Goal: Information Seeking & Learning: Check status

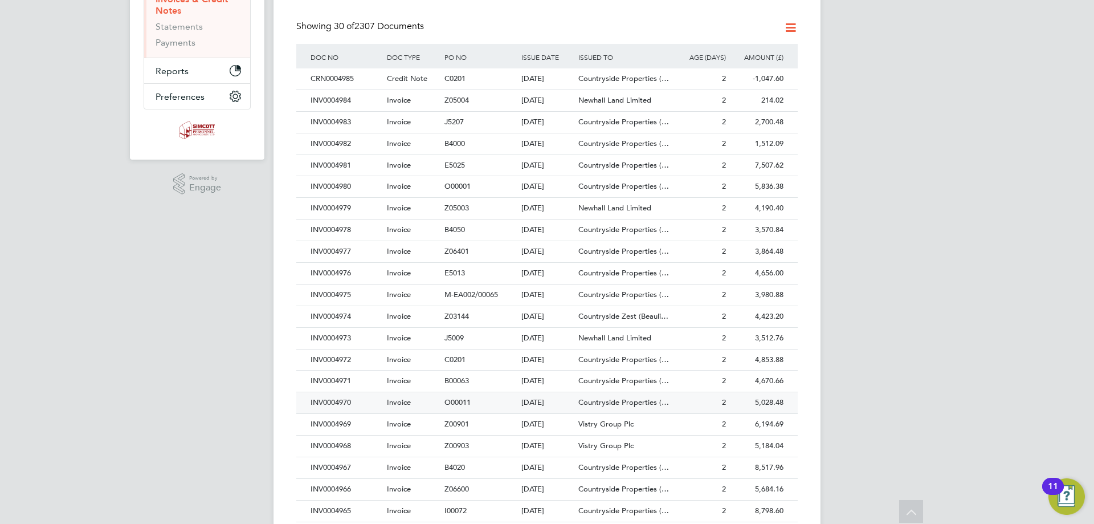
click at [336, 403] on div "INV0004970" at bounding box center [346, 402] width 76 height 21
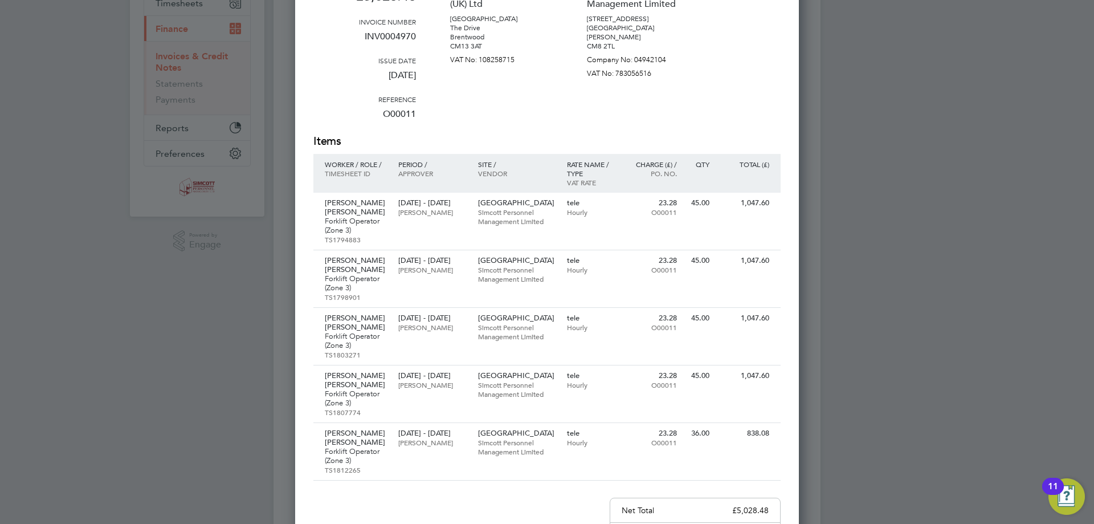
click at [1047, 97] on div at bounding box center [547, 262] width 1094 height 524
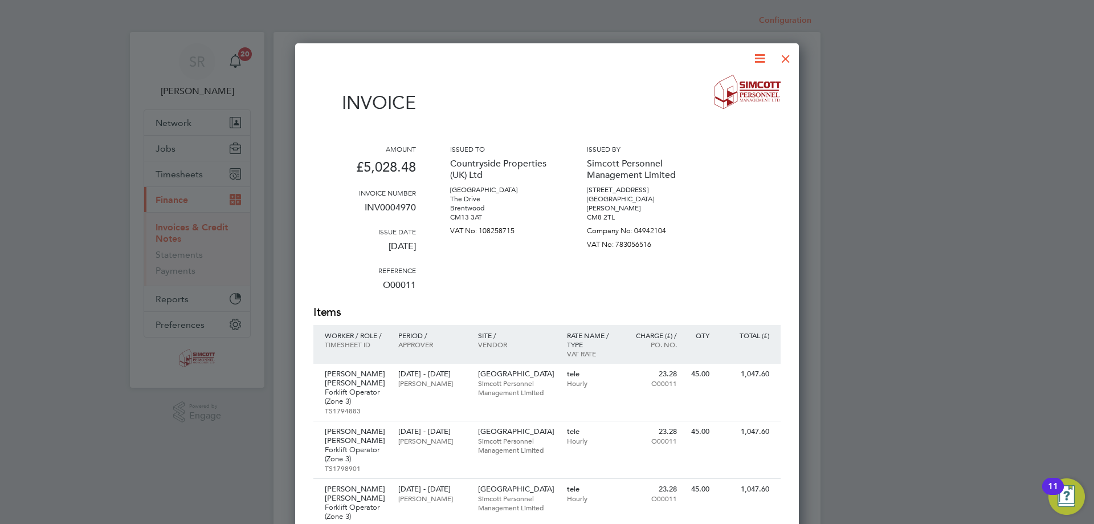
click at [780, 59] on div at bounding box center [786, 56] width 21 height 21
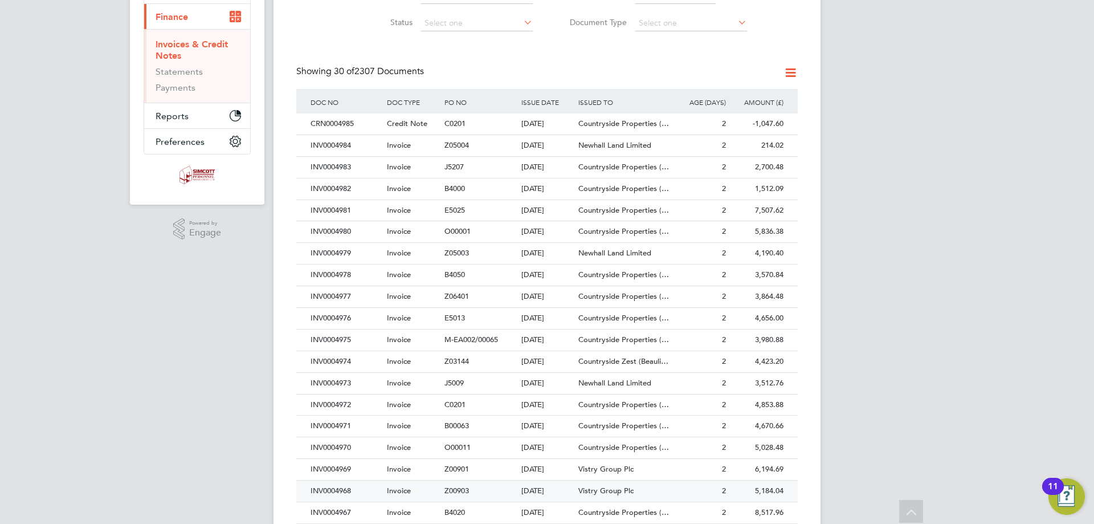
scroll to position [228, 0]
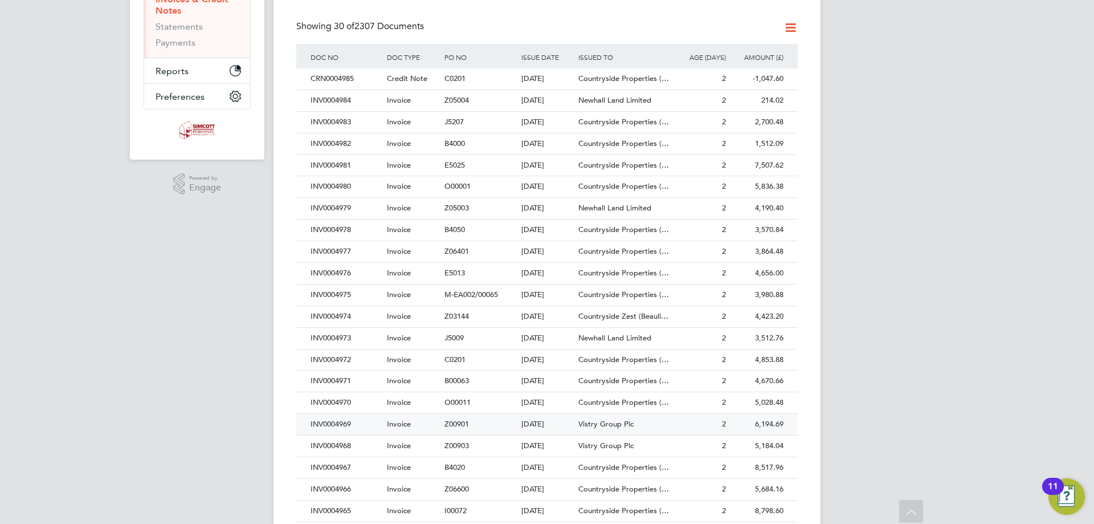
click at [344, 422] on div "INV0004969" at bounding box center [346, 424] width 76 height 21
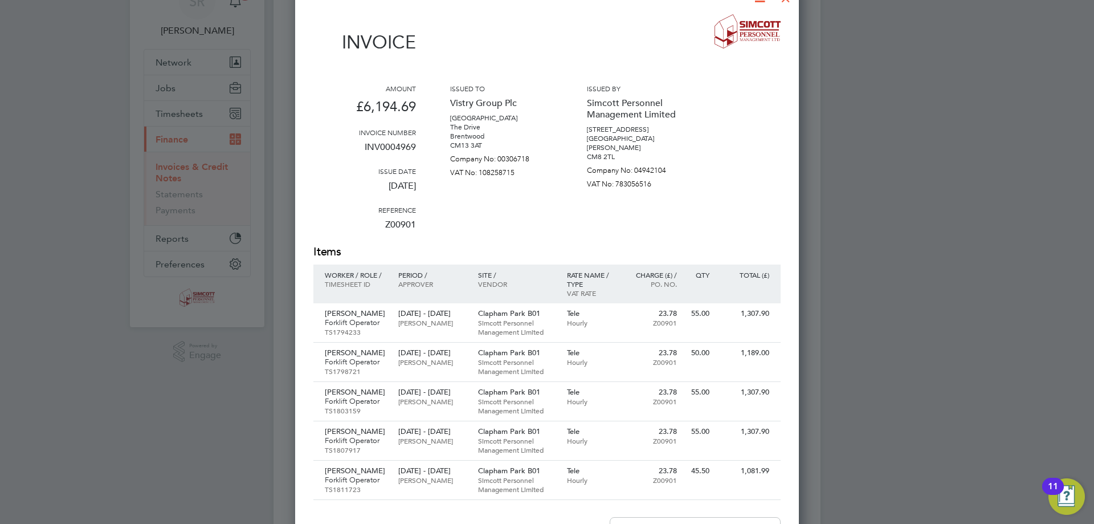
scroll to position [57, 0]
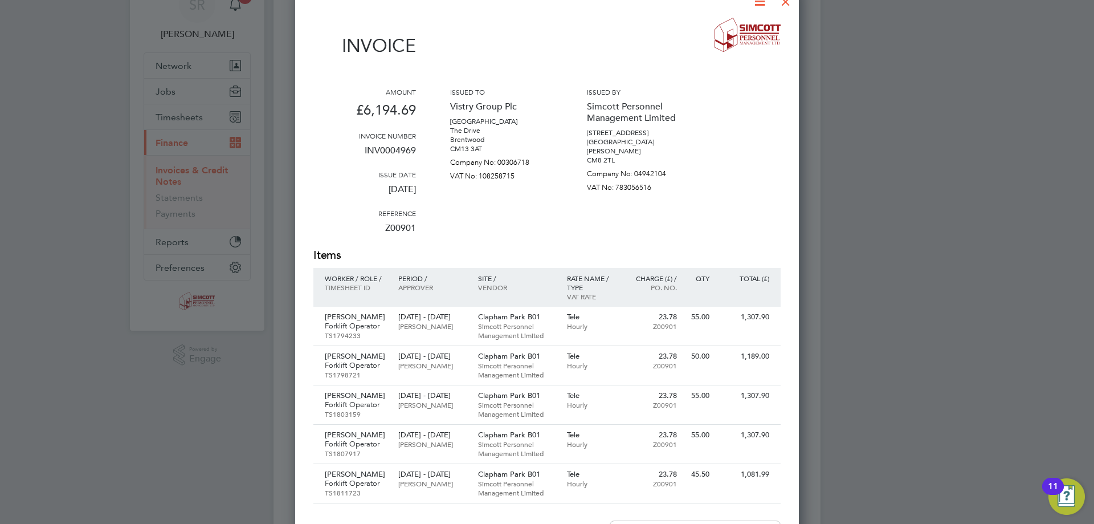
click at [1049, 77] on div at bounding box center [547, 262] width 1094 height 524
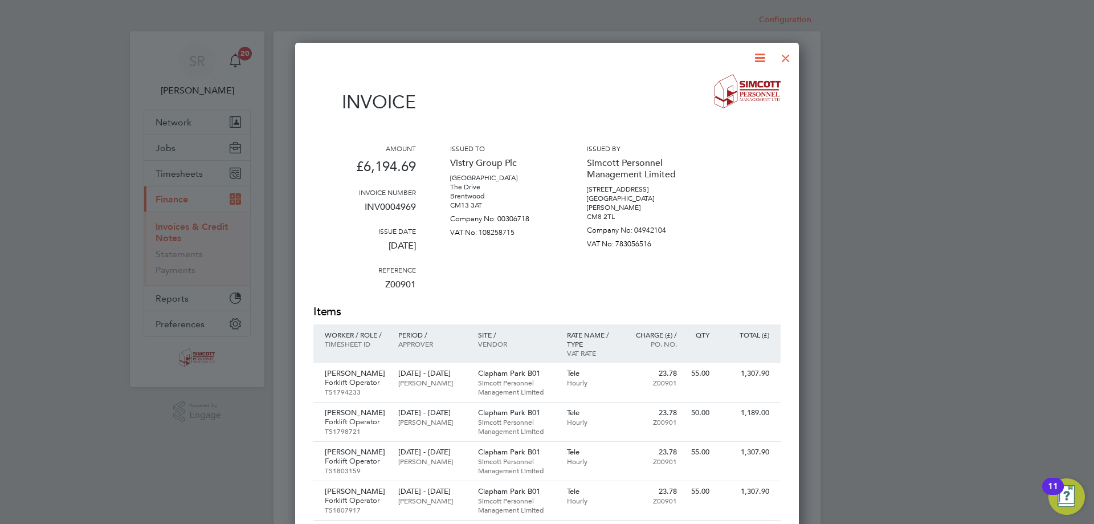
scroll to position [0, 0]
click at [786, 51] on div at bounding box center [786, 56] width 21 height 21
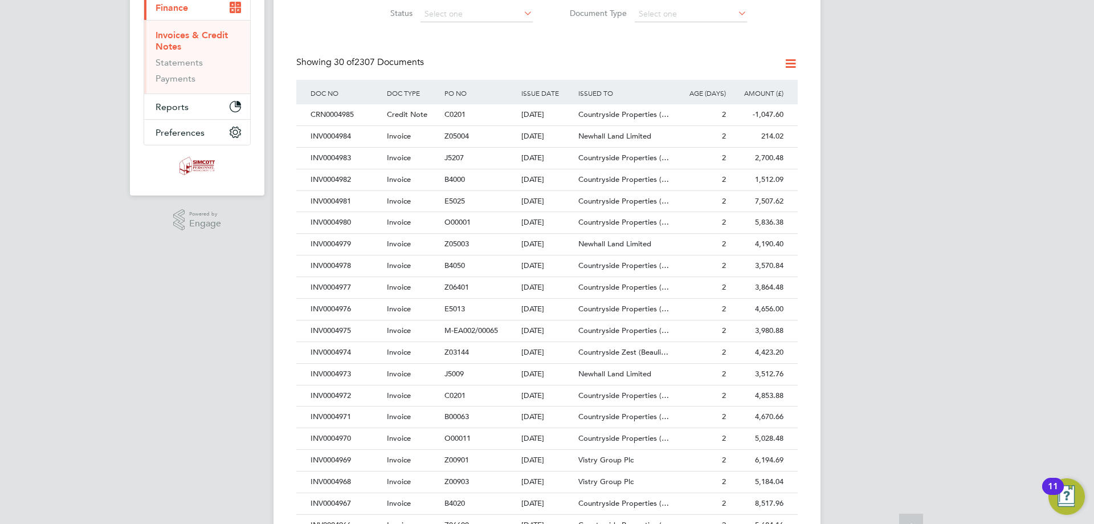
scroll to position [228, 0]
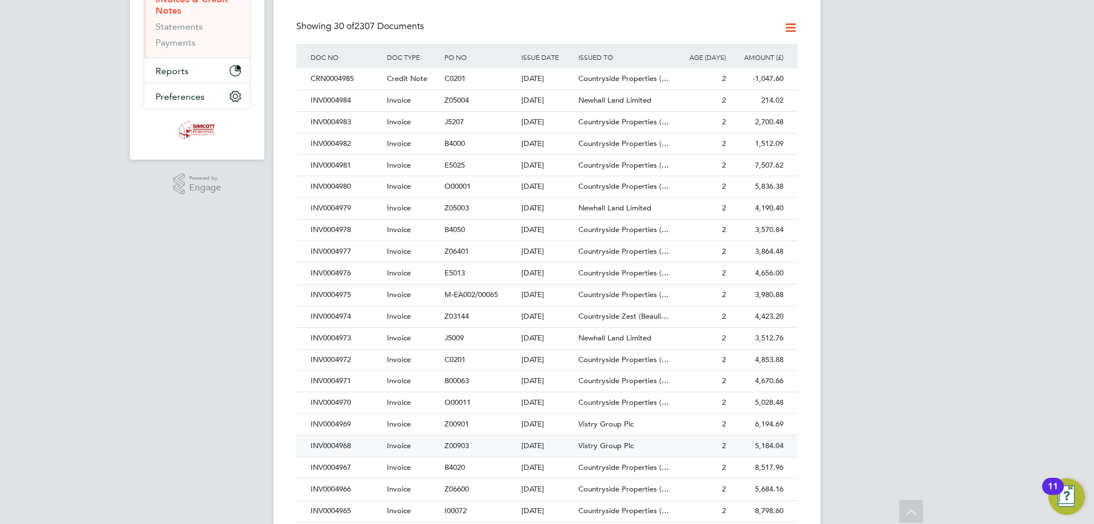
click at [332, 452] on div "INV0004968" at bounding box center [346, 445] width 76 height 21
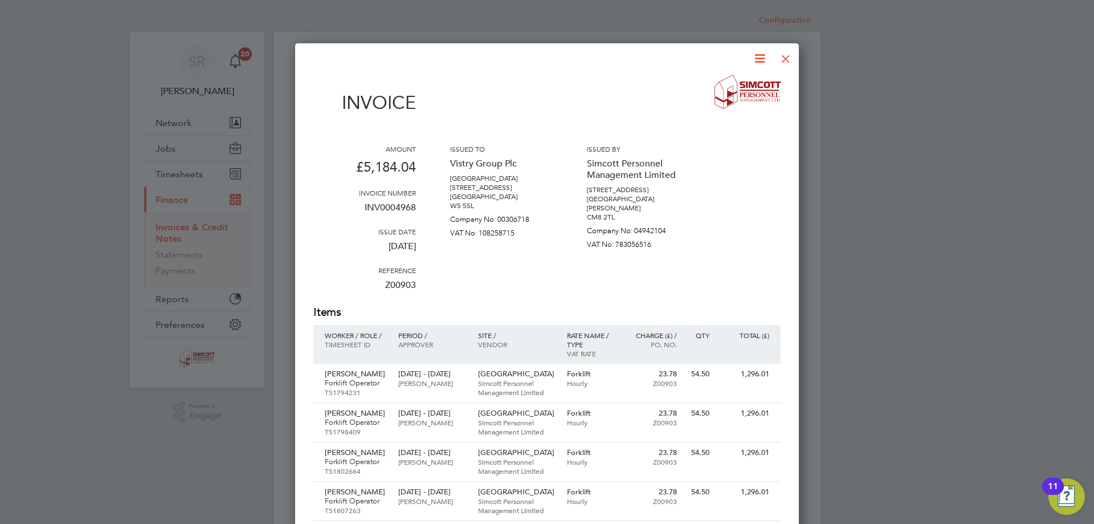
click at [782, 55] on div at bounding box center [786, 56] width 21 height 21
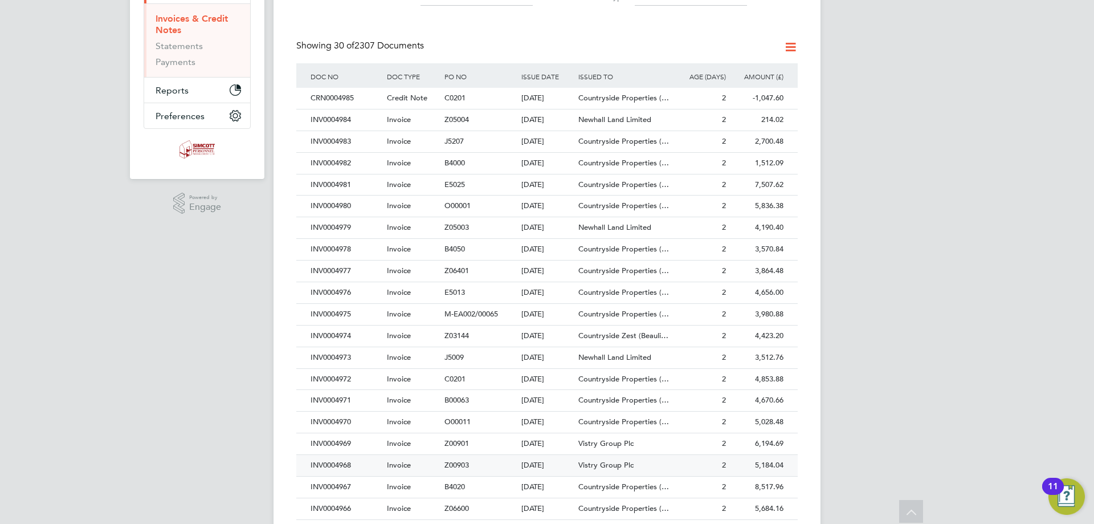
scroll to position [228, 0]
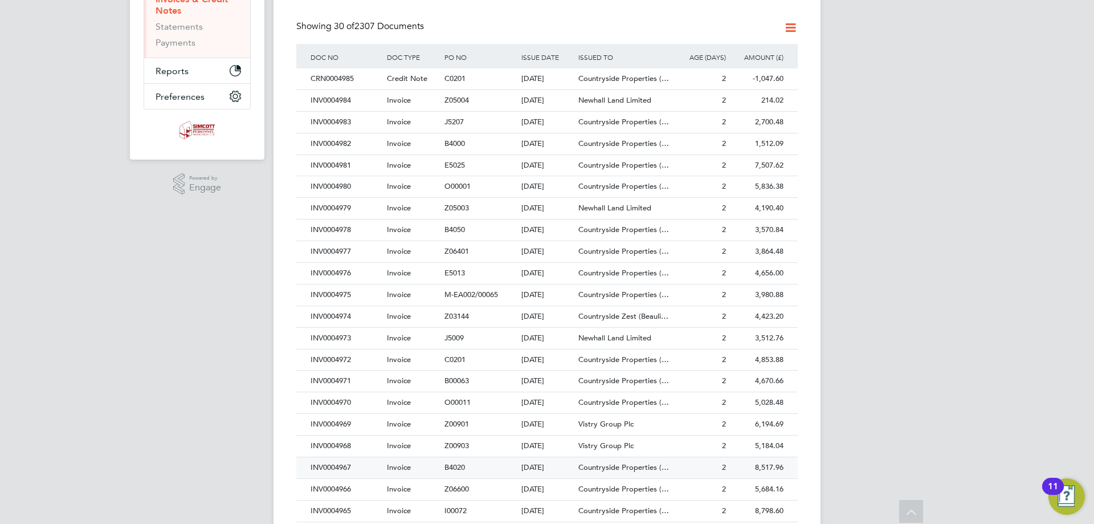
click at [346, 462] on div "INV0004967" at bounding box center [346, 467] width 76 height 21
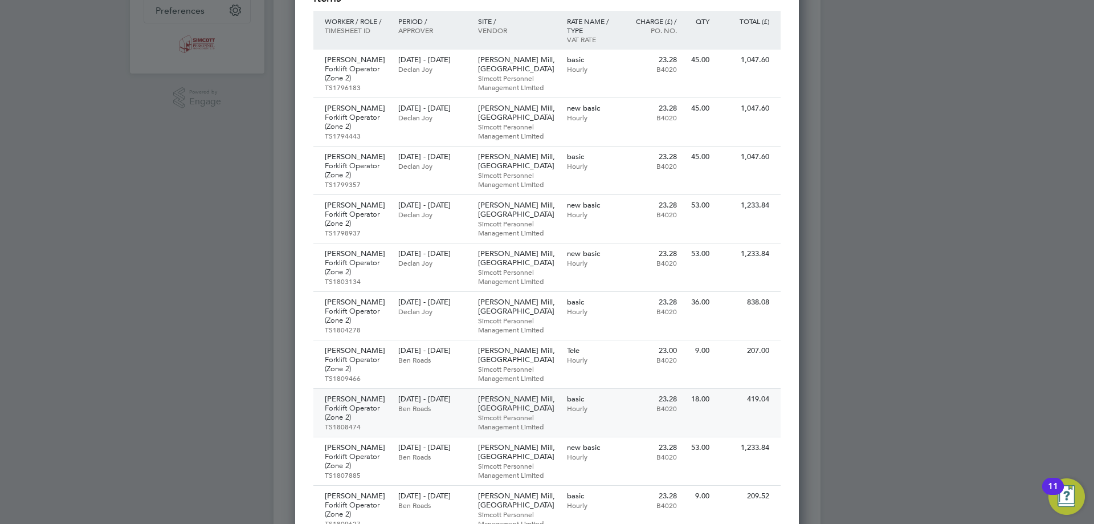
scroll to position [285, 0]
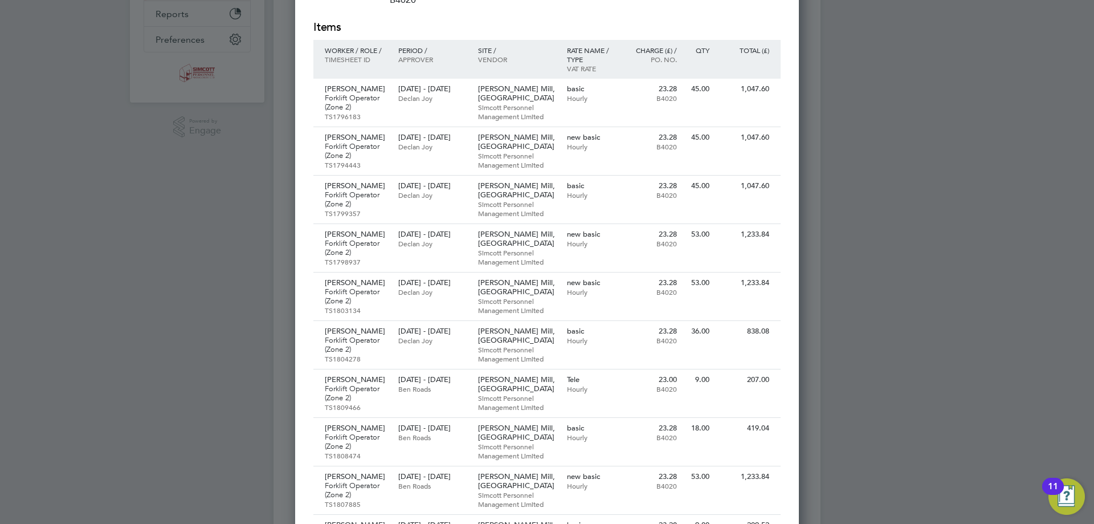
click at [1075, 101] on div at bounding box center [547, 262] width 1094 height 524
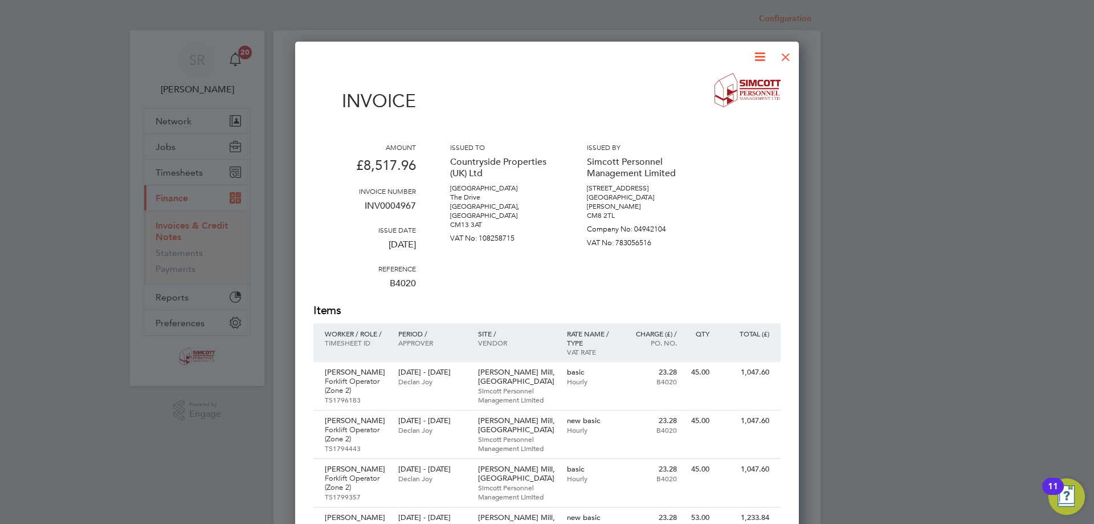
scroll to position [0, 0]
click at [784, 57] on div at bounding box center [786, 56] width 21 height 21
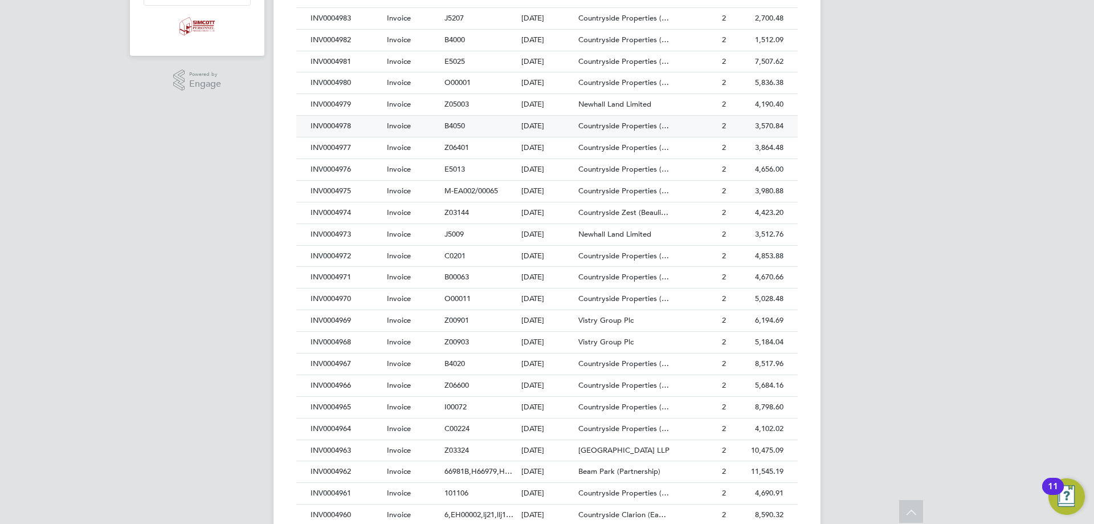
scroll to position [342, 0]
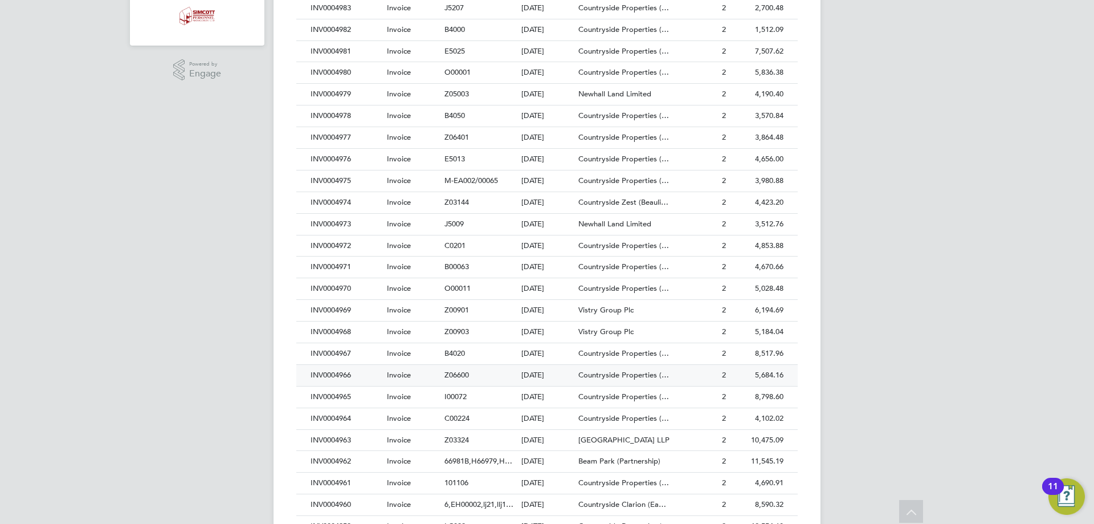
click at [344, 377] on div "INV0004966" at bounding box center [346, 375] width 76 height 21
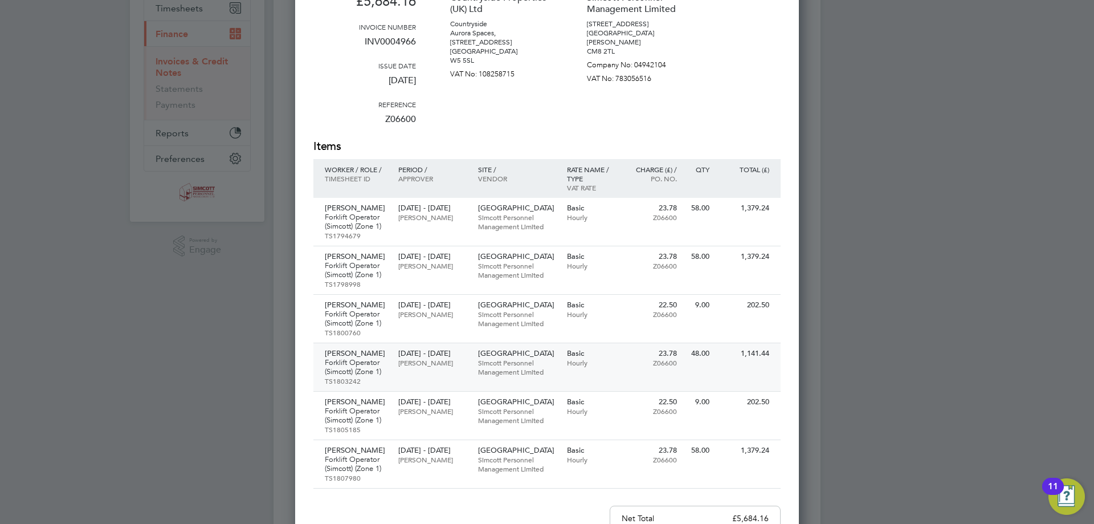
scroll to position [171, 0]
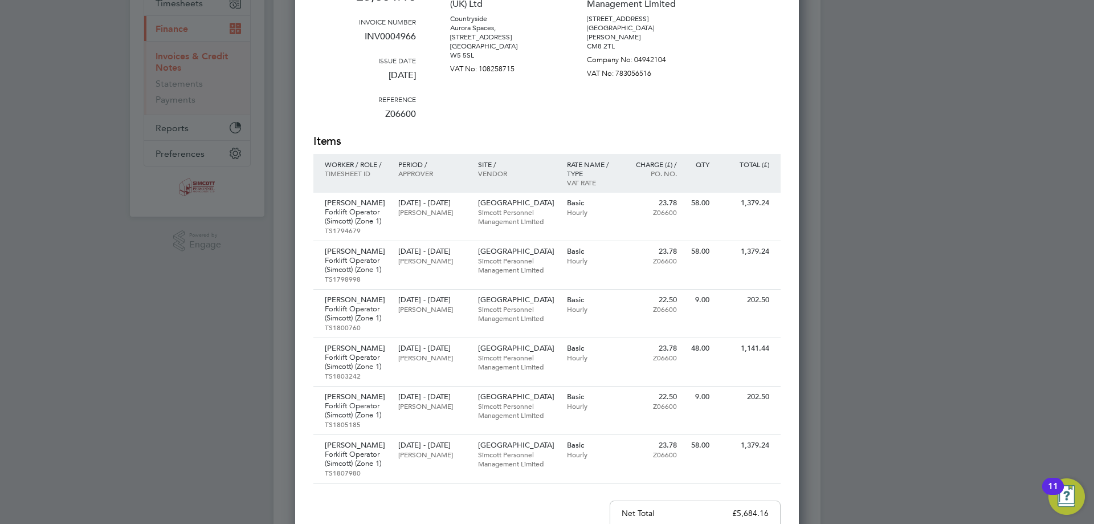
click at [899, 28] on div at bounding box center [547, 262] width 1094 height 524
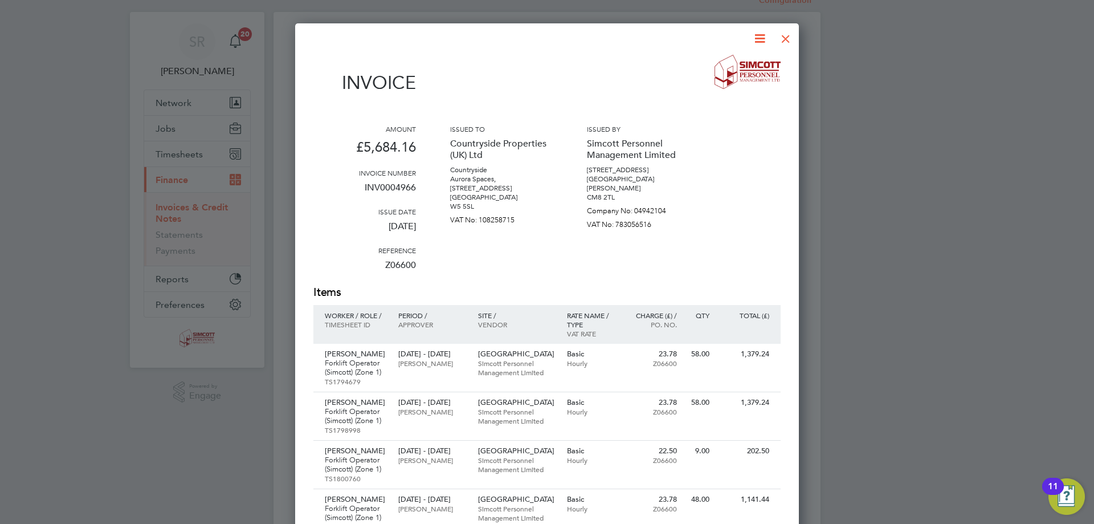
scroll to position [0, 0]
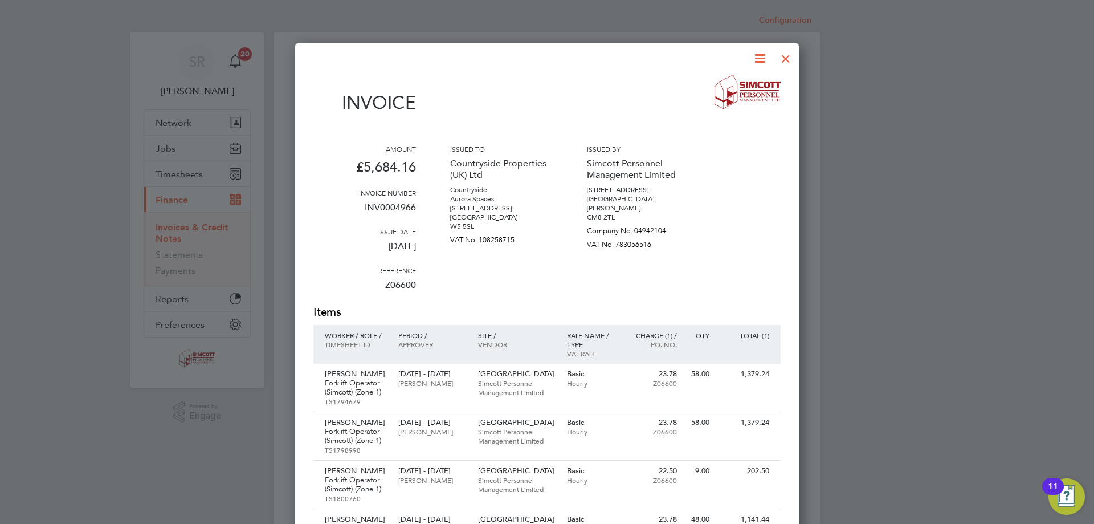
click at [778, 54] on div at bounding box center [786, 56] width 21 height 21
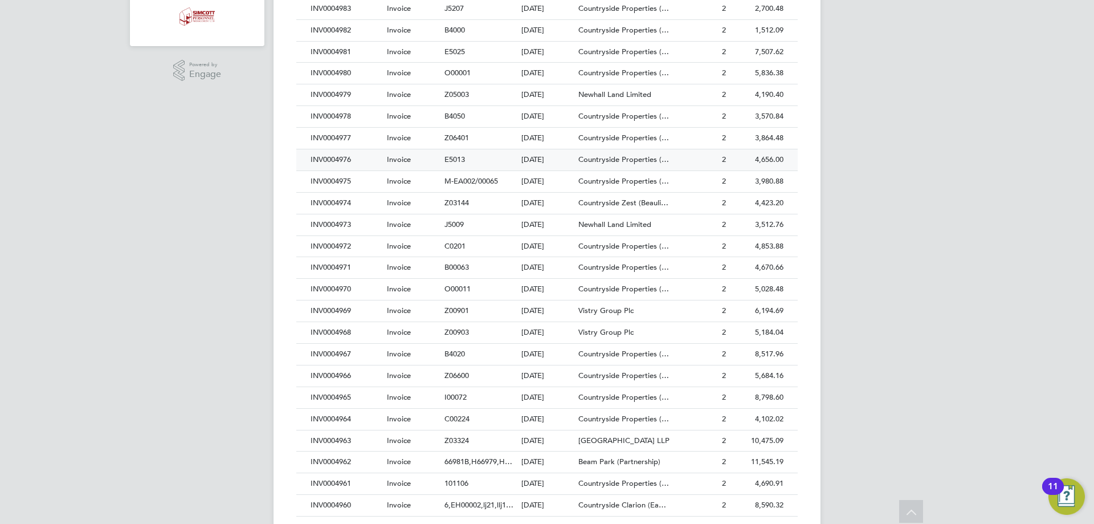
scroll to position [342, 0]
click at [363, 395] on div "INV0004965" at bounding box center [346, 396] width 76 height 21
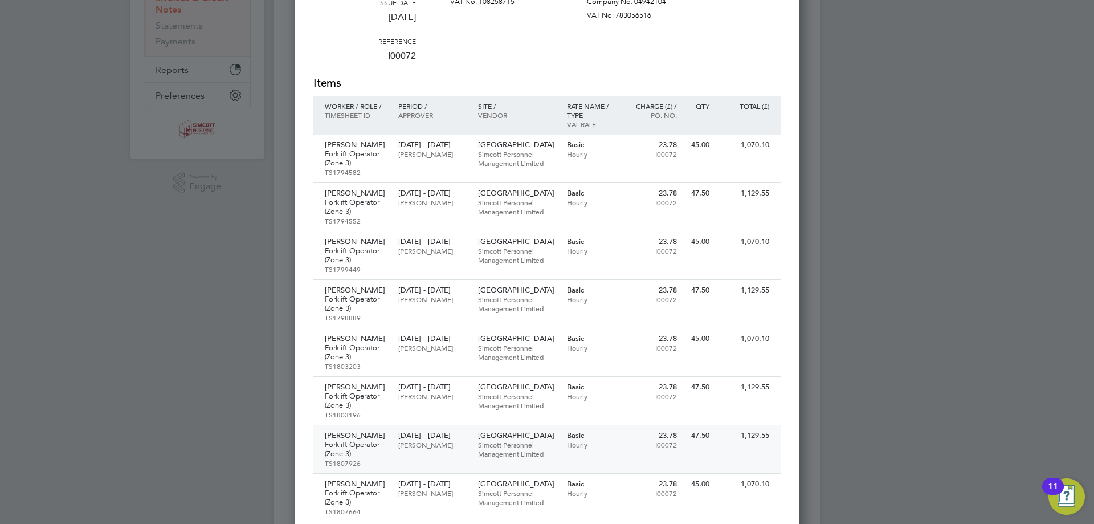
scroll to position [228, 0]
click at [1064, 167] on div at bounding box center [547, 262] width 1094 height 524
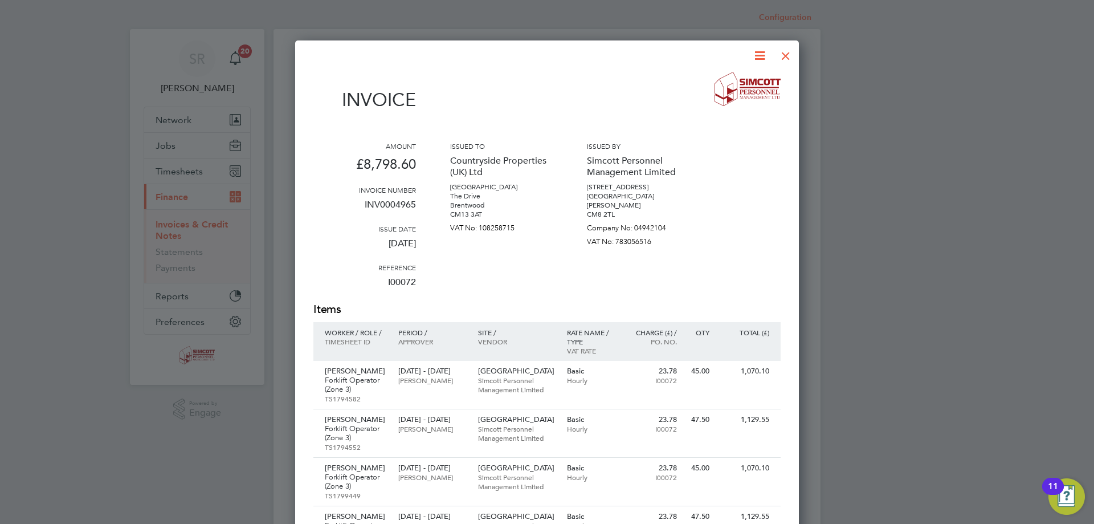
scroll to position [0, 0]
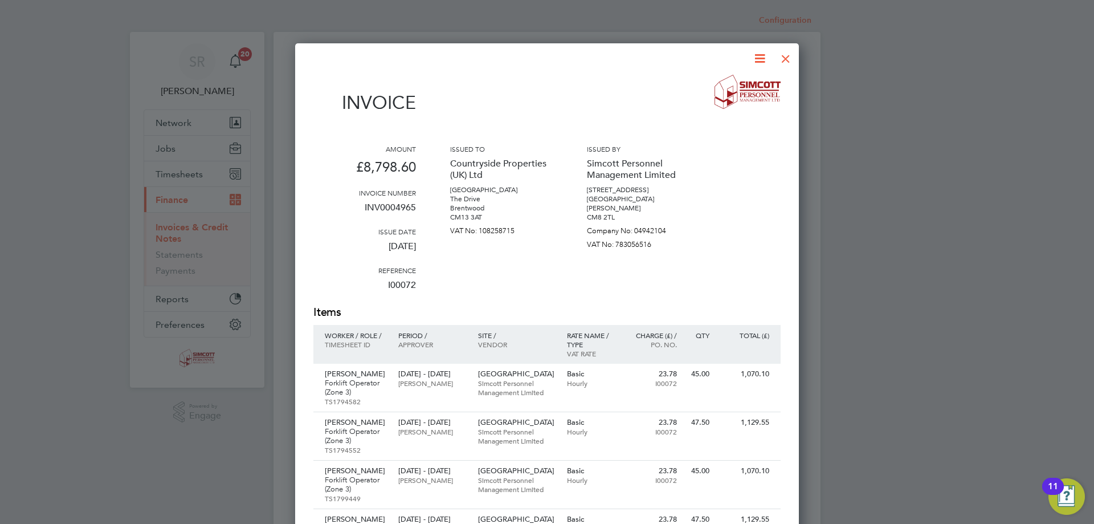
click at [791, 56] on div at bounding box center [786, 56] width 21 height 21
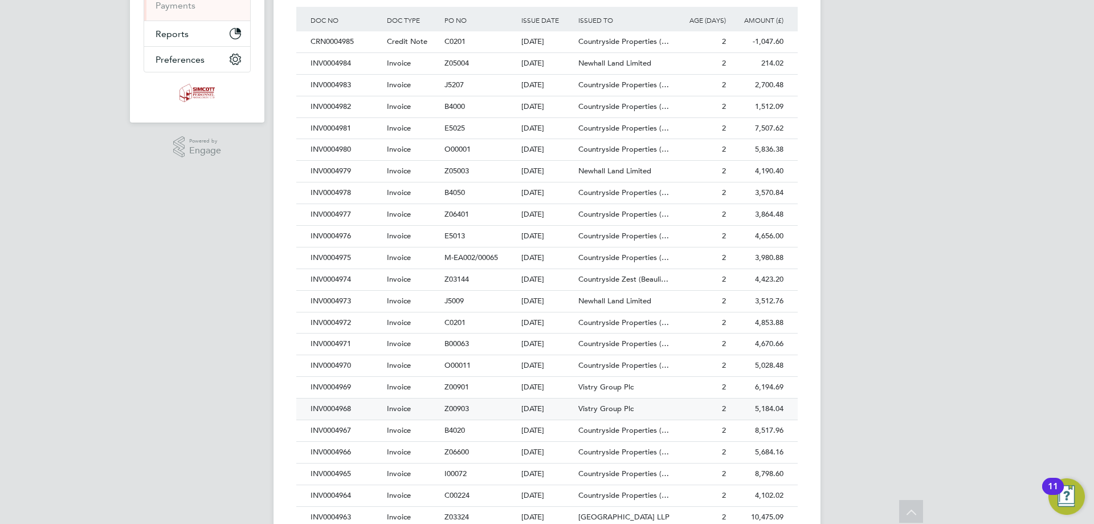
scroll to position [285, 0]
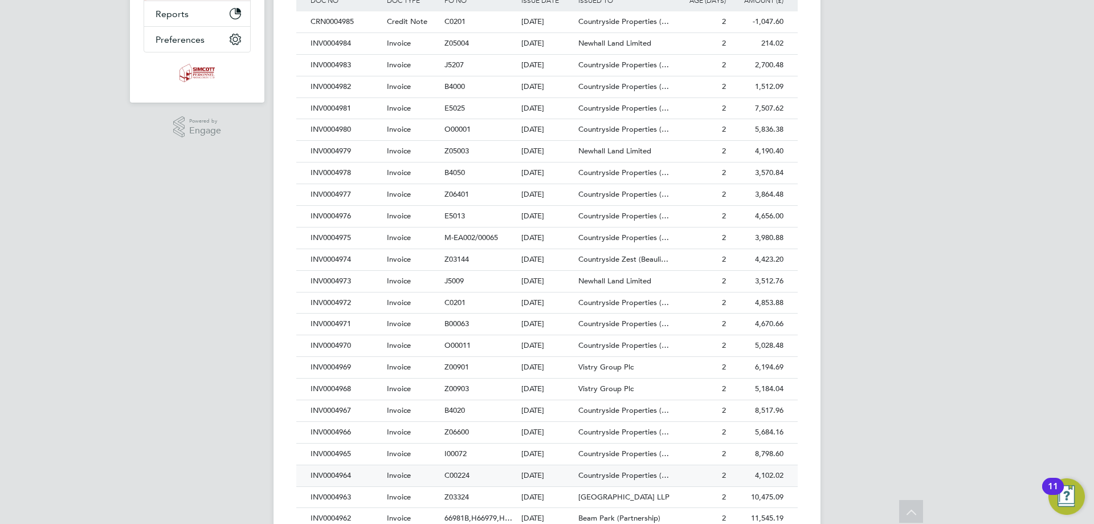
click at [376, 479] on div "INV0004964" at bounding box center [346, 475] width 76 height 21
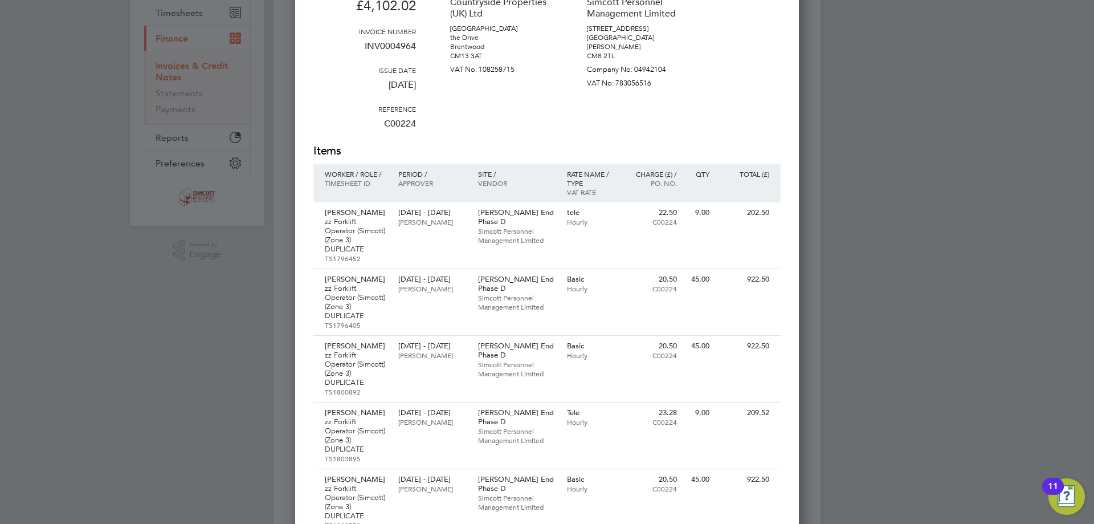
scroll to position [171, 0]
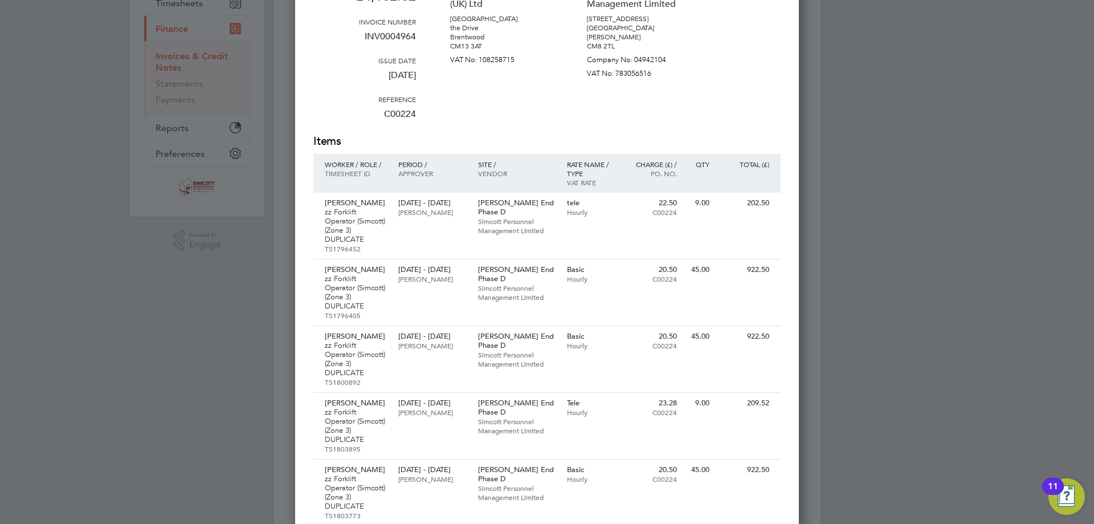
click at [756, 44] on div "Amount £4,102.02 Invoice number INV0004964 Issue date [DATE] Reference C00224 I…" at bounding box center [546, 53] width 467 height 160
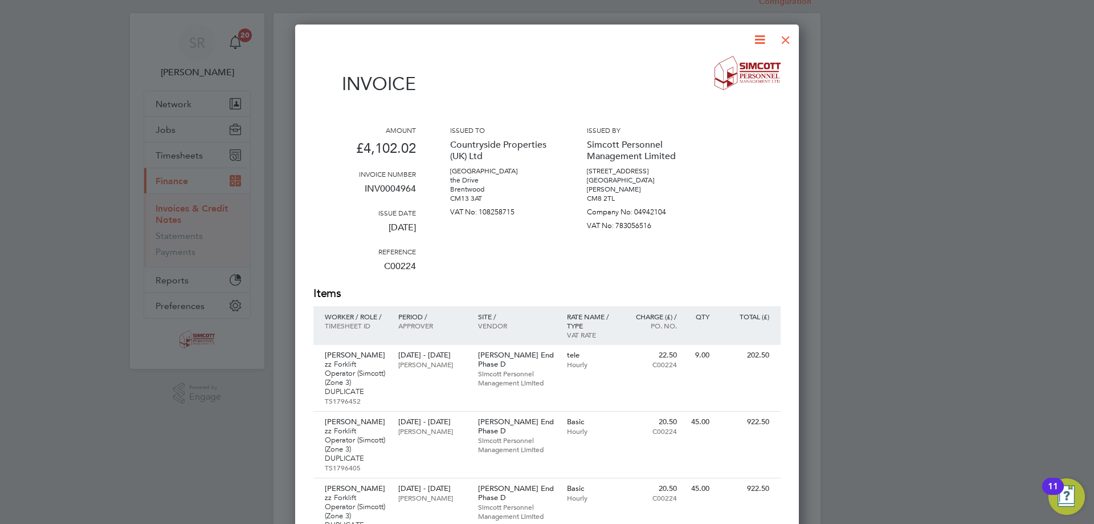
scroll to position [0, 0]
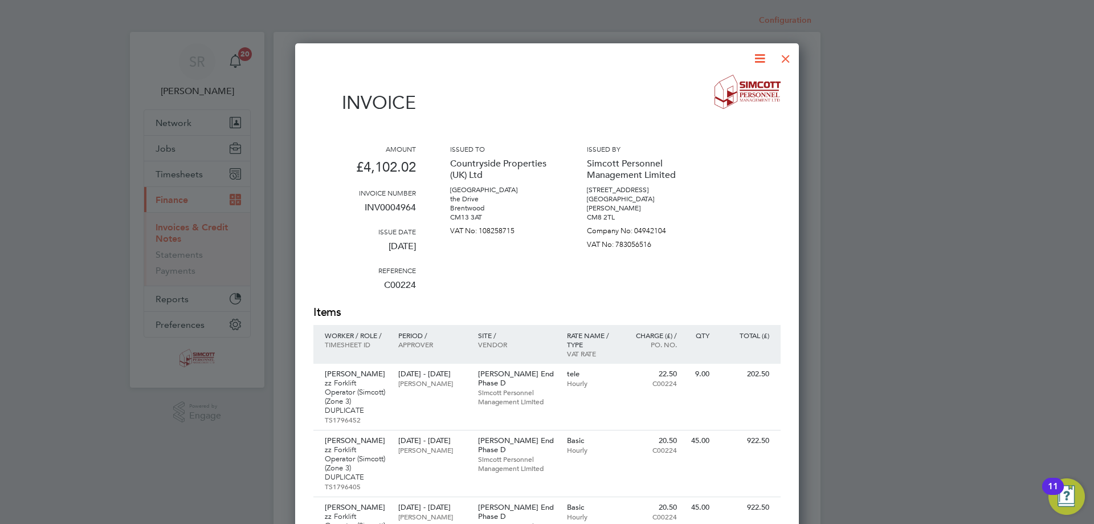
click at [788, 56] on div at bounding box center [786, 56] width 21 height 21
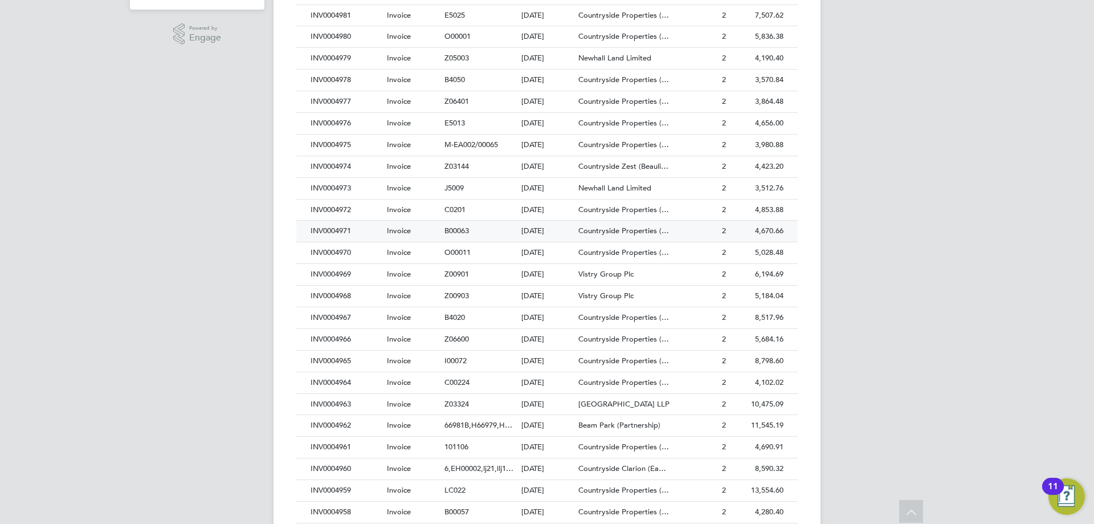
scroll to position [399, 0]
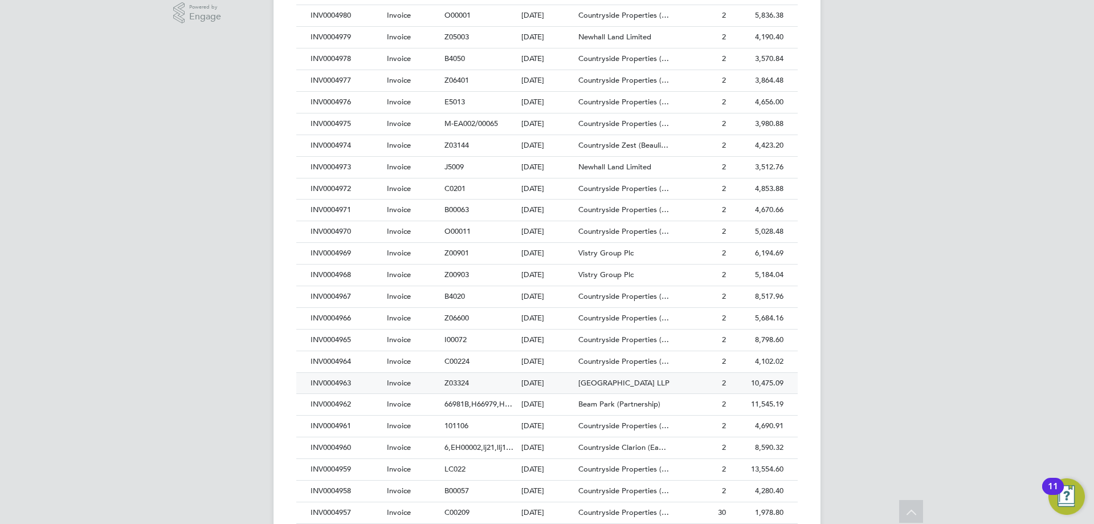
click at [348, 384] on div "INV0004963" at bounding box center [346, 383] width 76 height 21
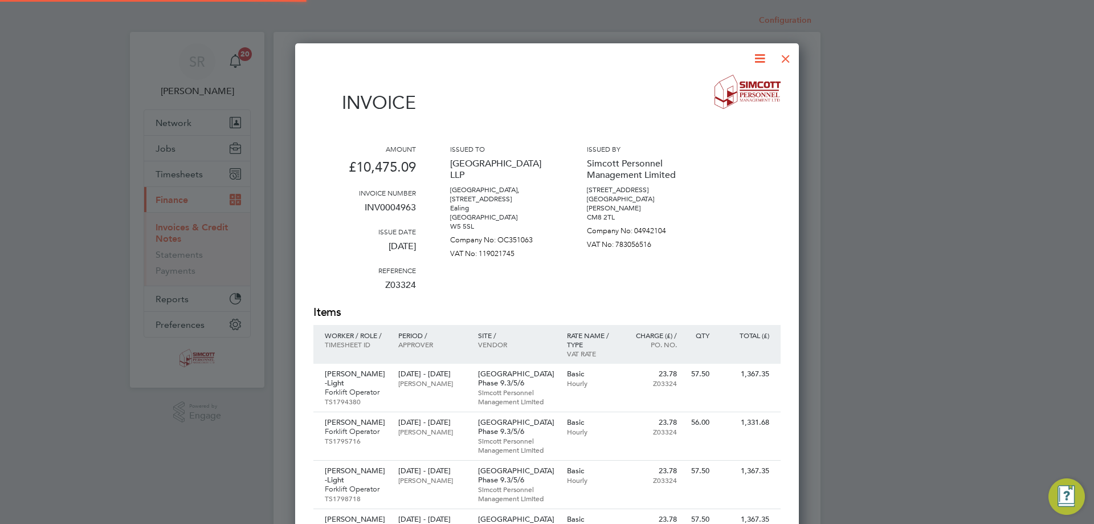
scroll to position [994, 504]
drag, startPoint x: 984, startPoint y: 68, endPoint x: 1086, endPoint y: 67, distance: 102.6
click at [984, 68] on div at bounding box center [547, 262] width 1094 height 524
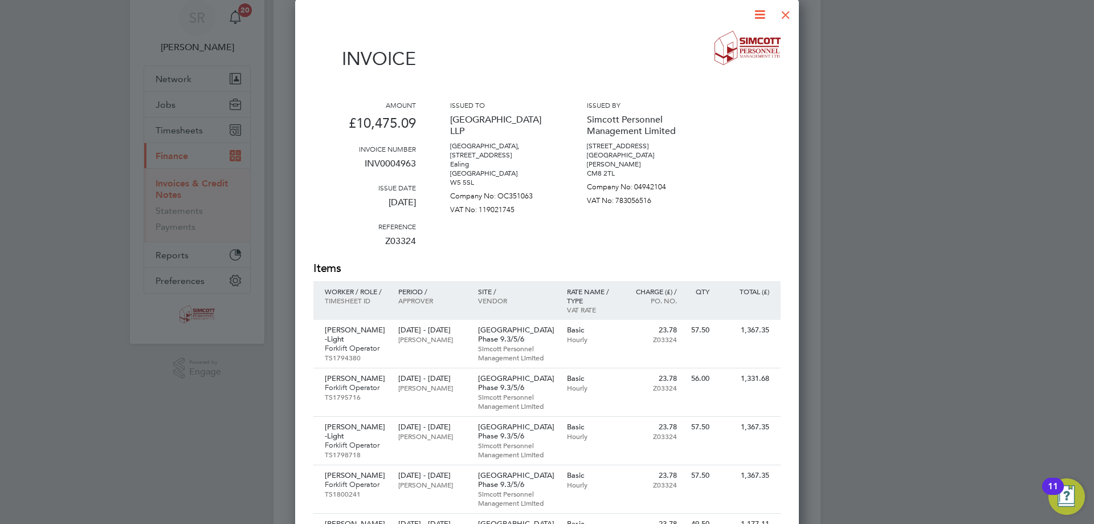
scroll to position [0, 0]
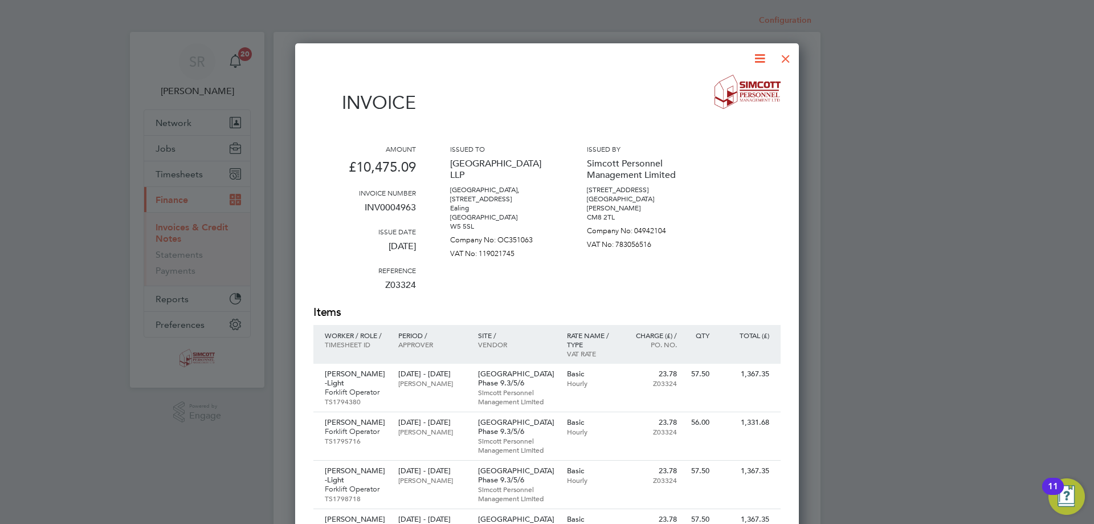
click at [780, 56] on div at bounding box center [786, 56] width 21 height 21
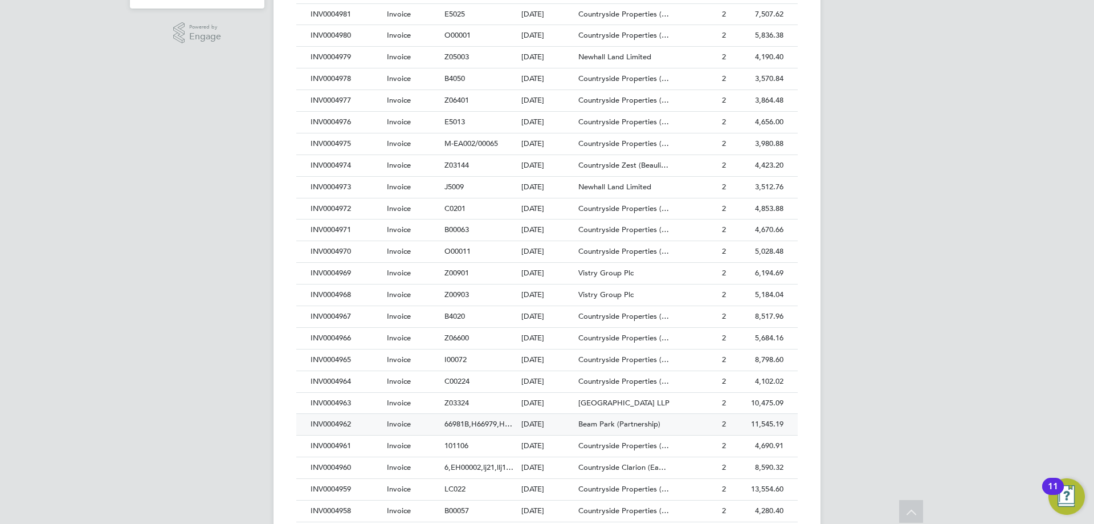
scroll to position [399, 0]
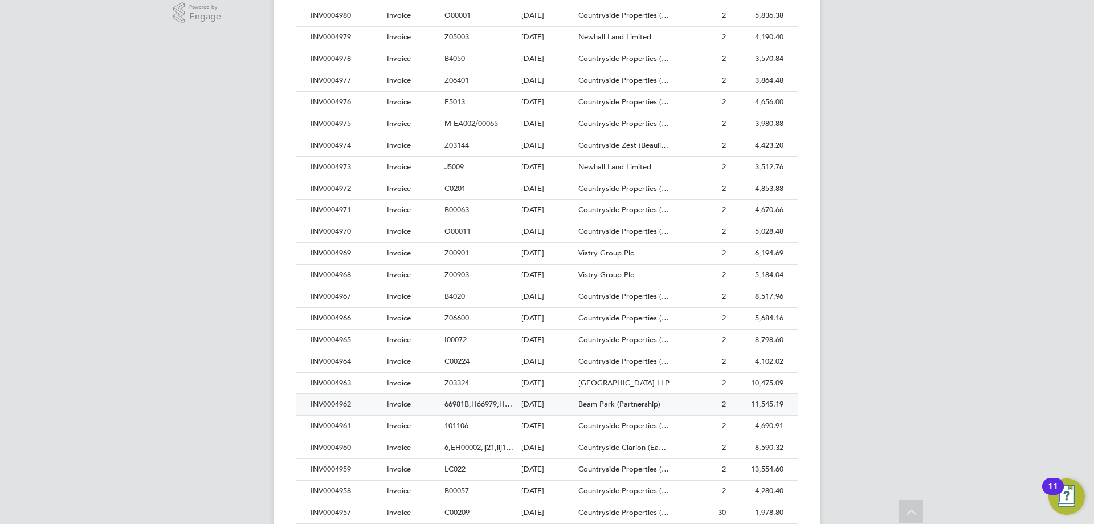
click at [342, 405] on div "INV0004962" at bounding box center [346, 404] width 76 height 21
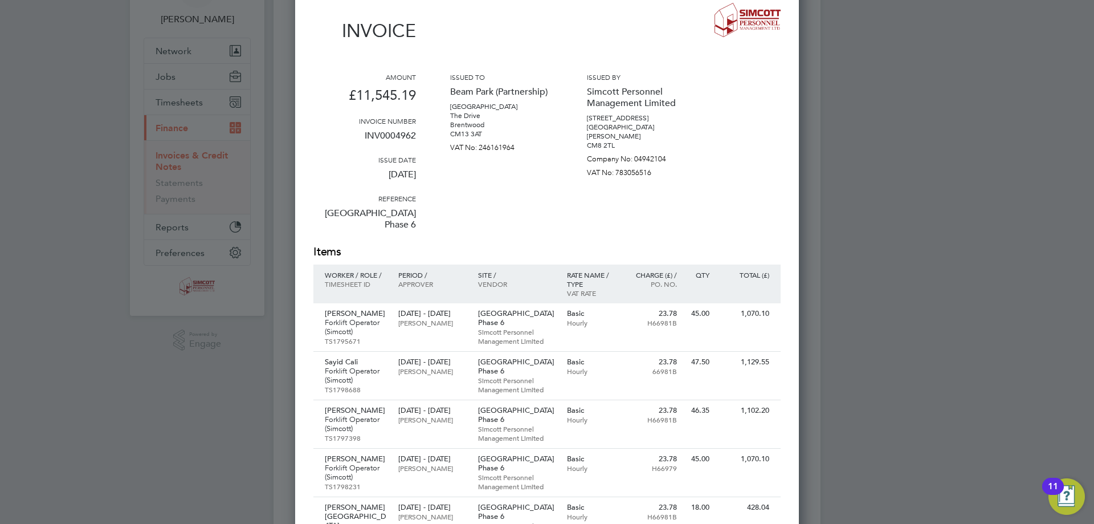
scroll to position [57, 0]
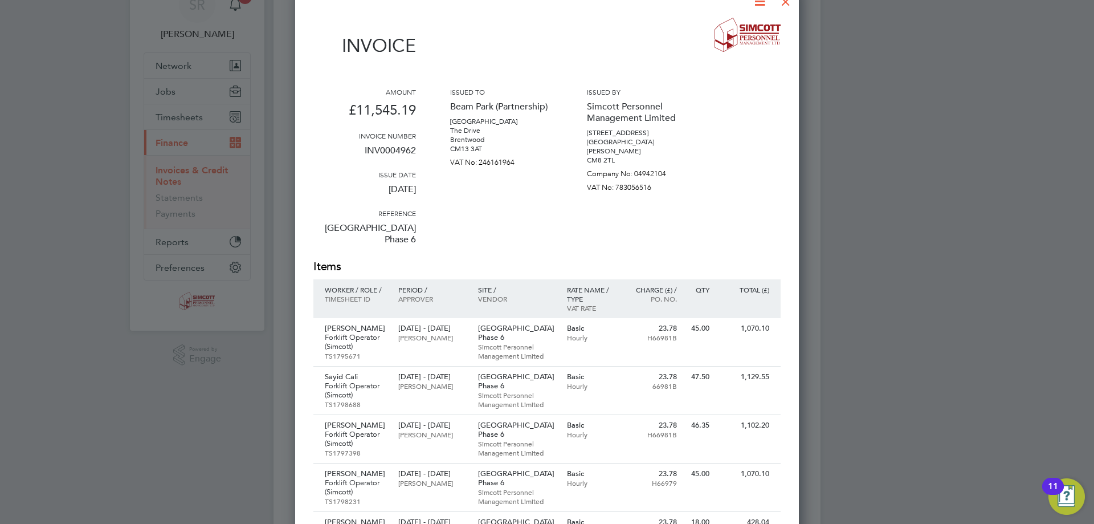
drag, startPoint x: 680, startPoint y: 51, endPoint x: 694, endPoint y: 47, distance: 14.2
click at [680, 51] on div "Invoice" at bounding box center [546, 43] width 467 height 50
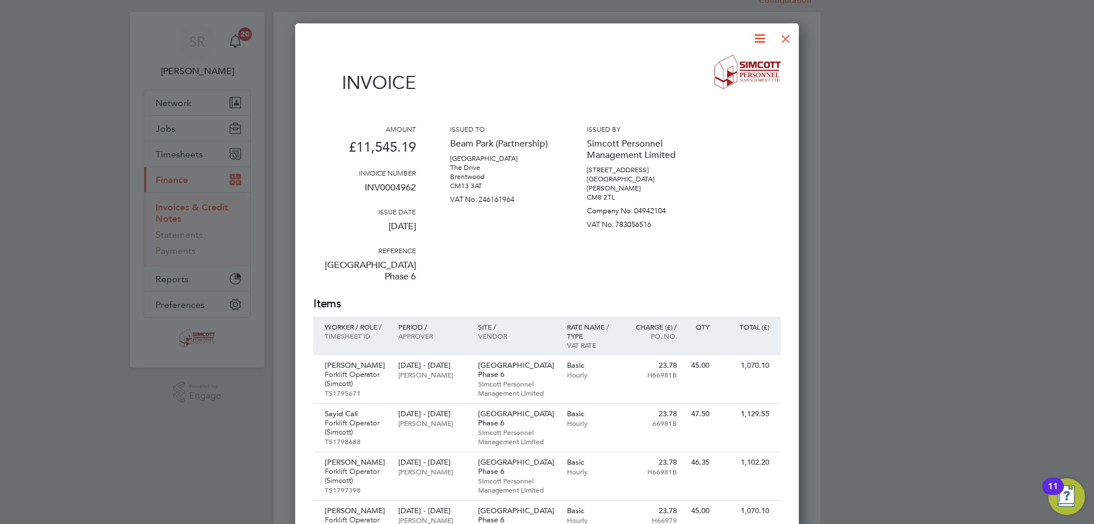
scroll to position [0, 0]
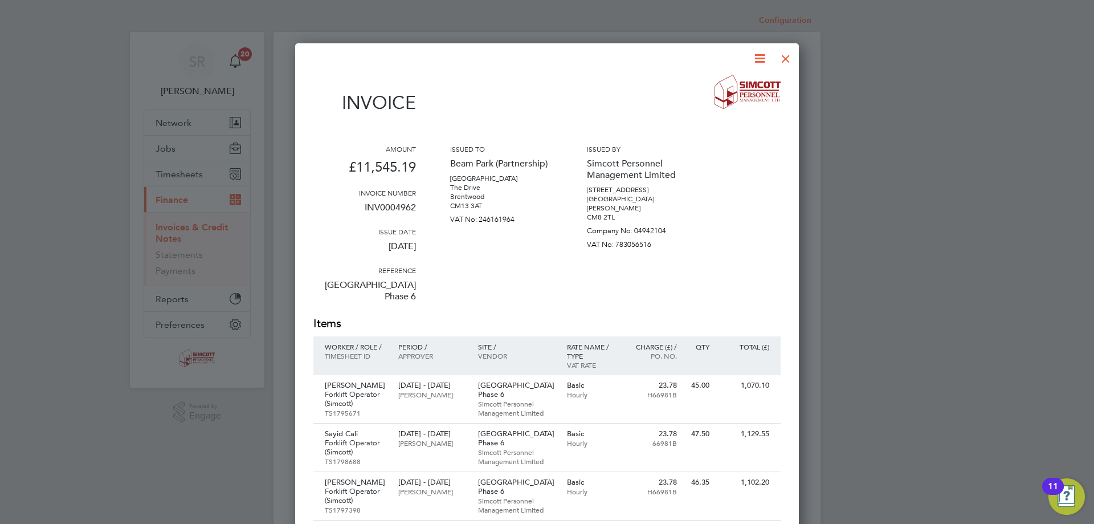
click at [781, 55] on div at bounding box center [786, 56] width 21 height 21
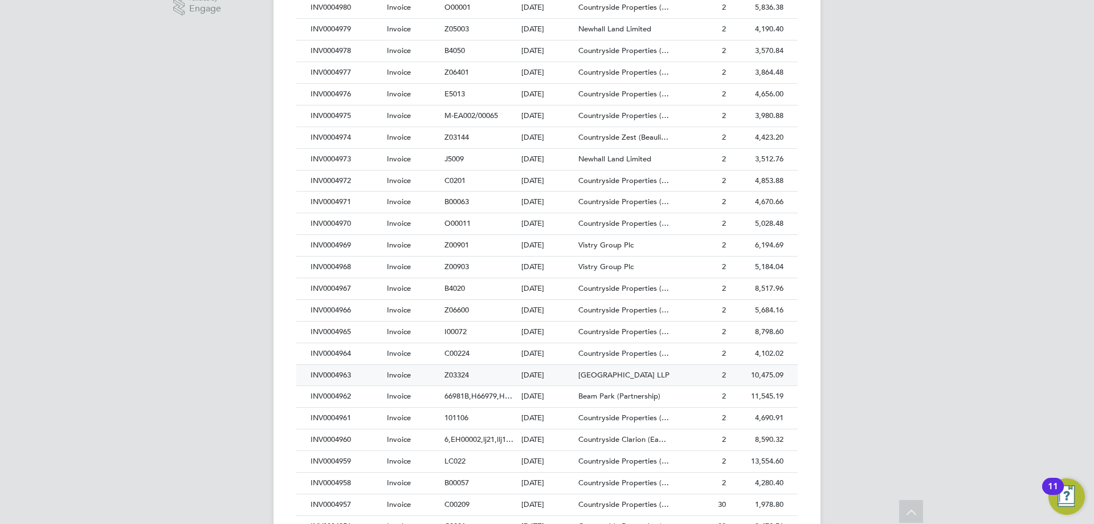
scroll to position [456, 0]
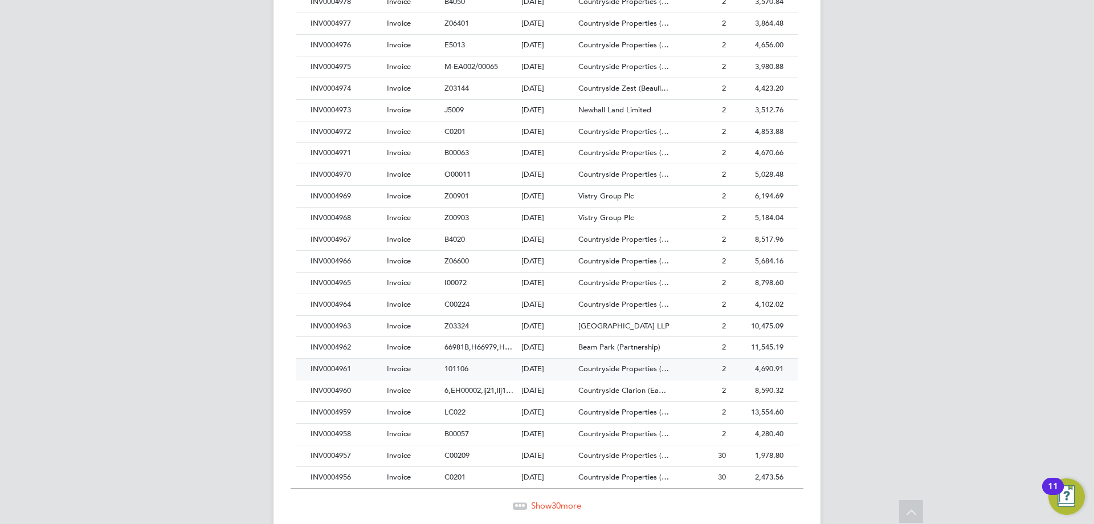
click at [346, 364] on div "INV0004961" at bounding box center [346, 368] width 76 height 21
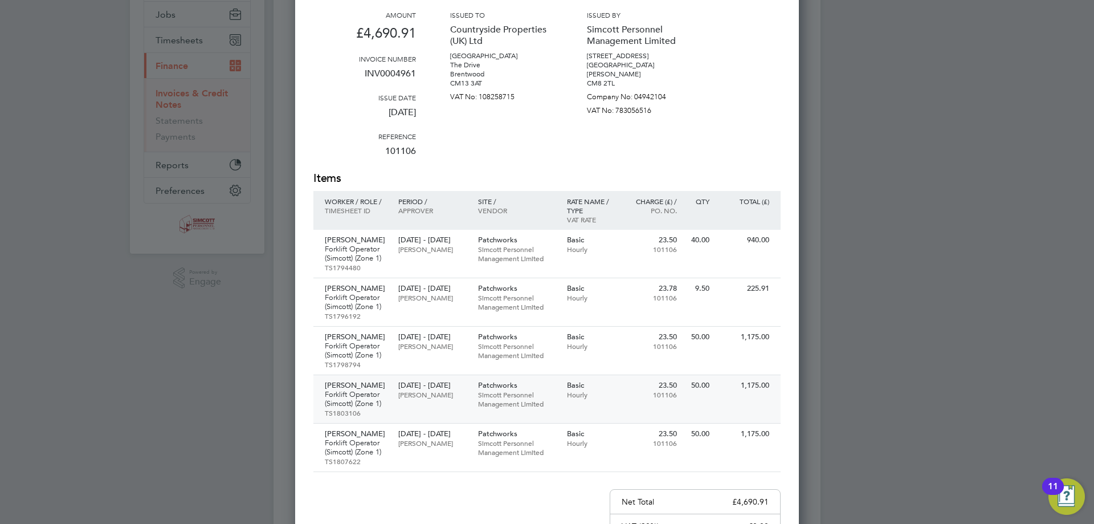
scroll to position [114, 0]
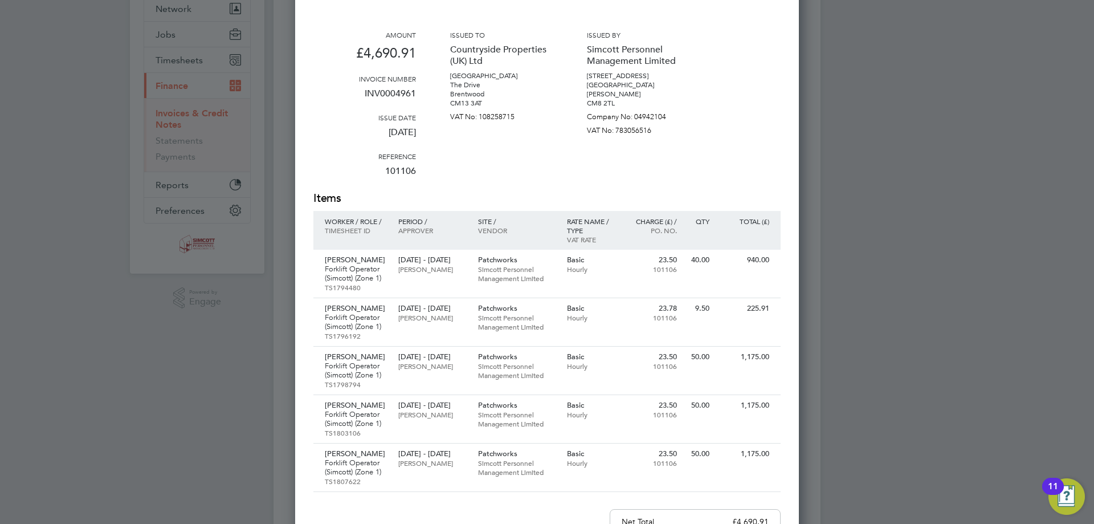
click at [889, 466] on div at bounding box center [547, 262] width 1094 height 524
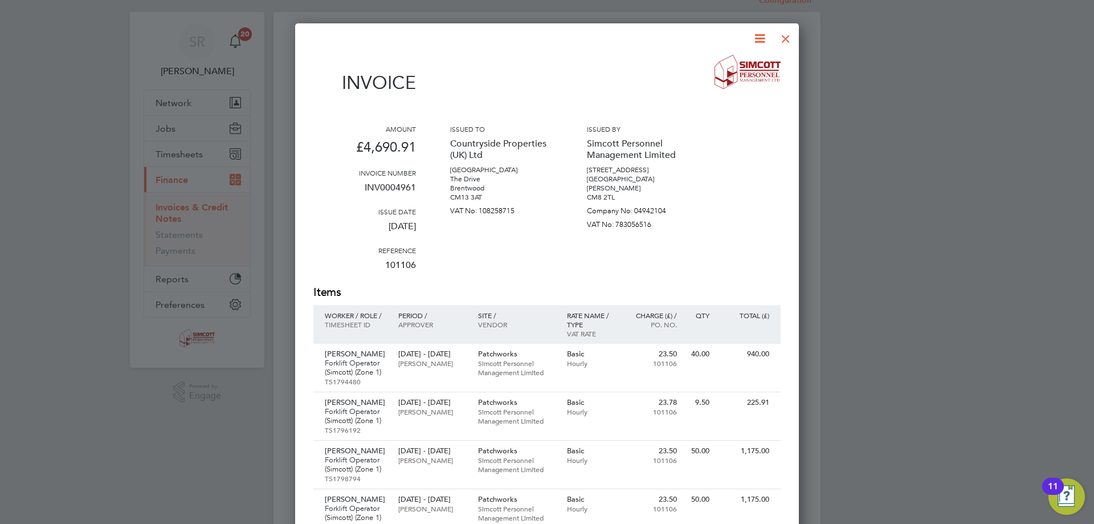
scroll to position [0, 0]
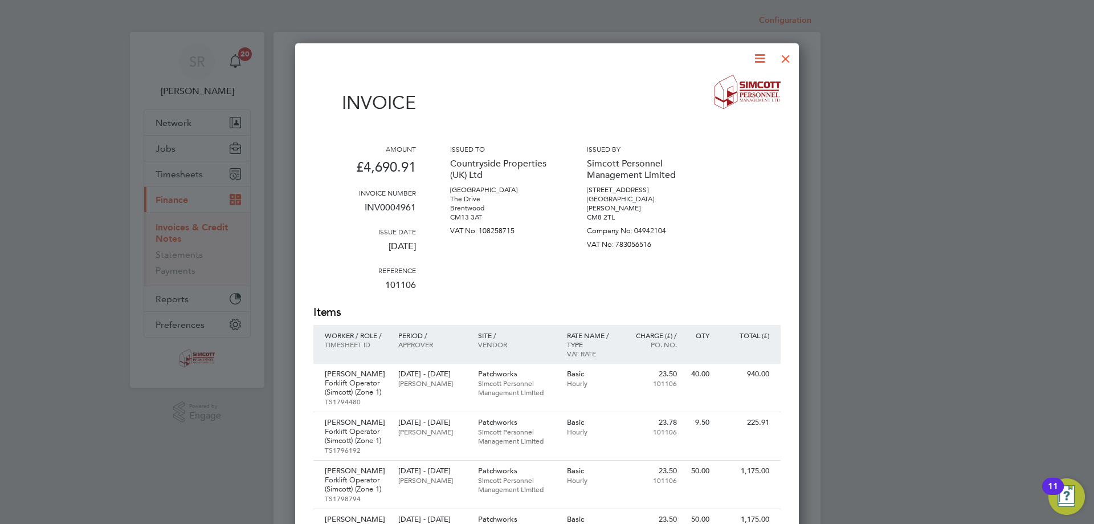
click at [782, 61] on div at bounding box center [786, 56] width 21 height 21
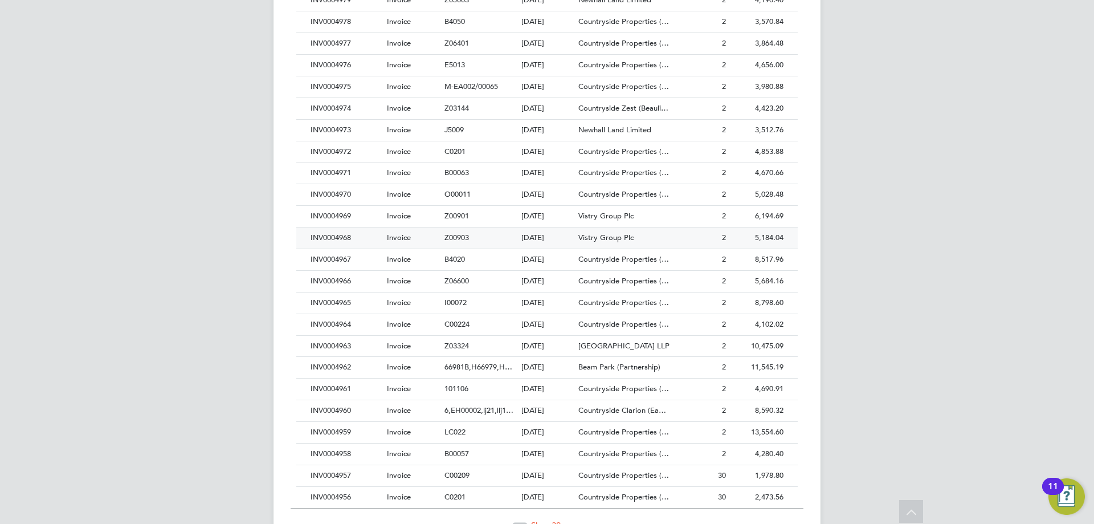
scroll to position [456, 0]
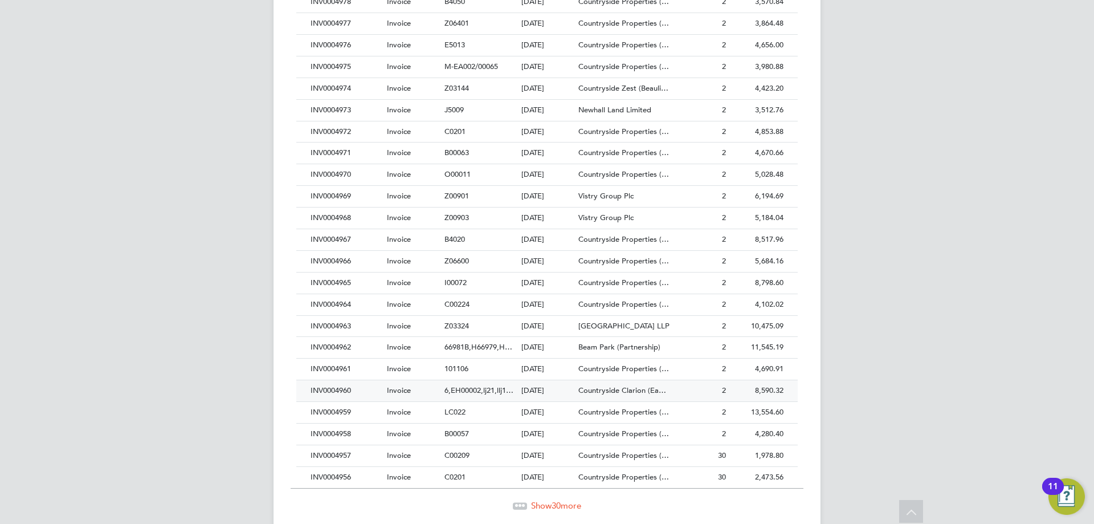
click at [336, 397] on div "INV0004960" at bounding box center [346, 390] width 76 height 21
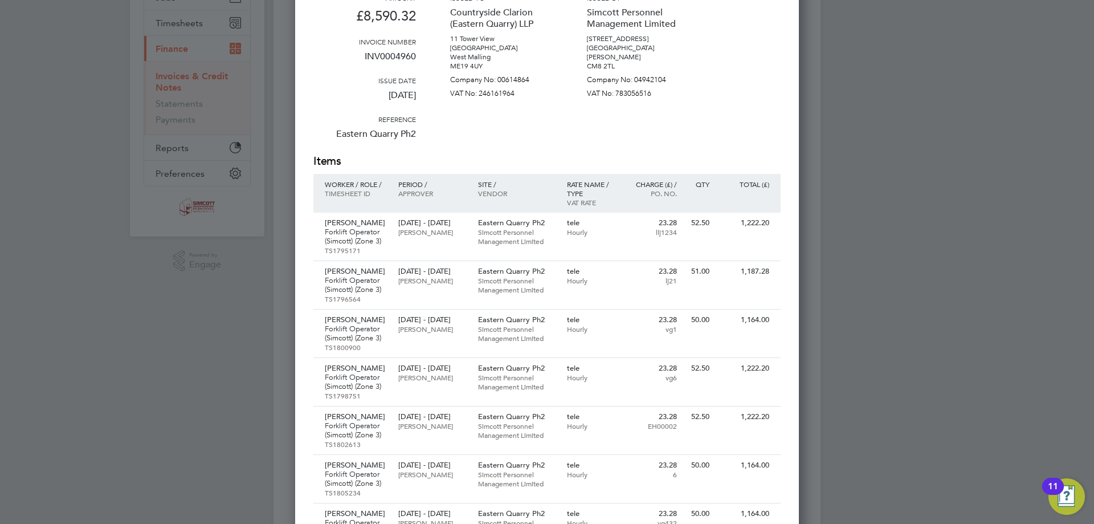
scroll to position [171, 0]
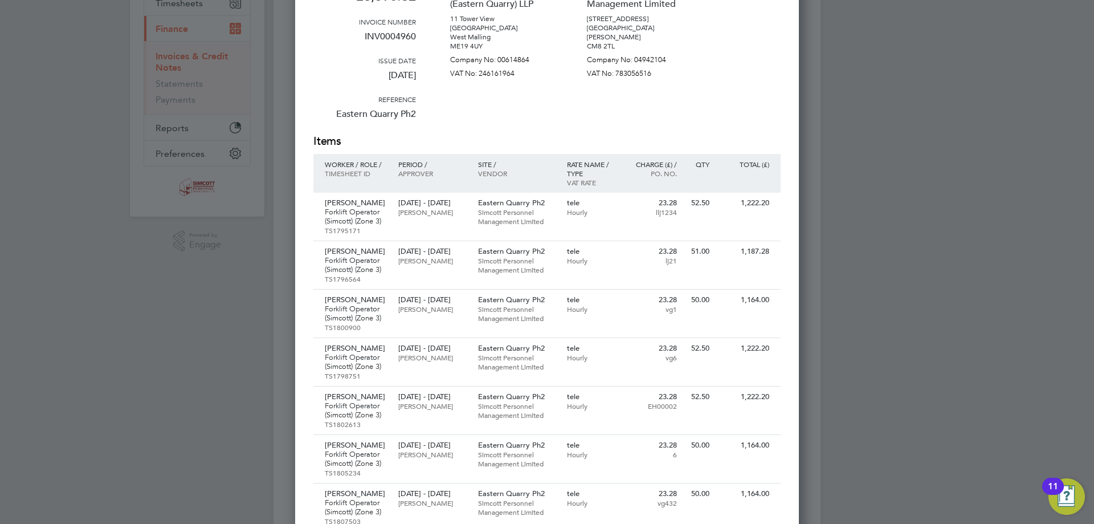
click at [995, 246] on div at bounding box center [547, 262] width 1094 height 524
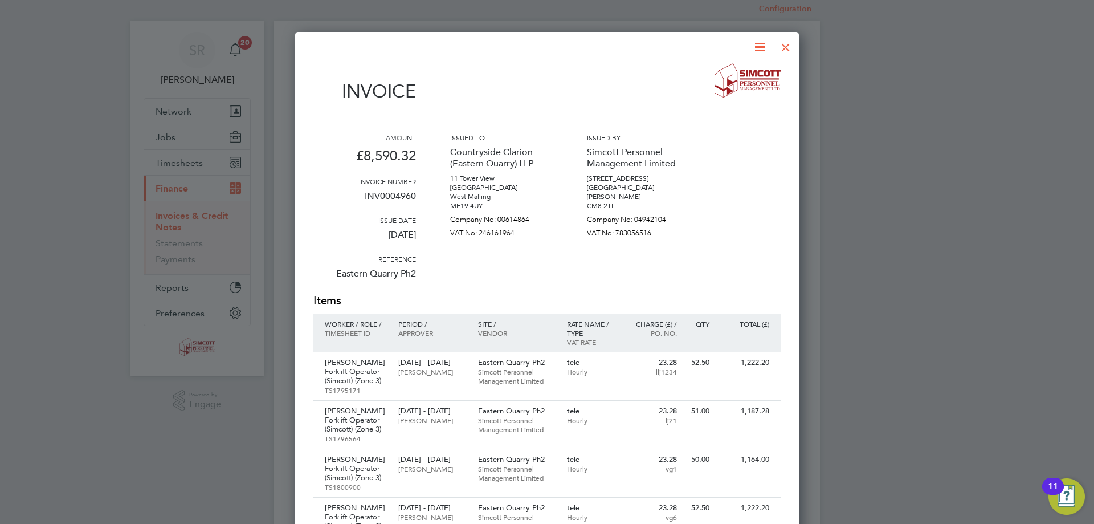
scroll to position [0, 0]
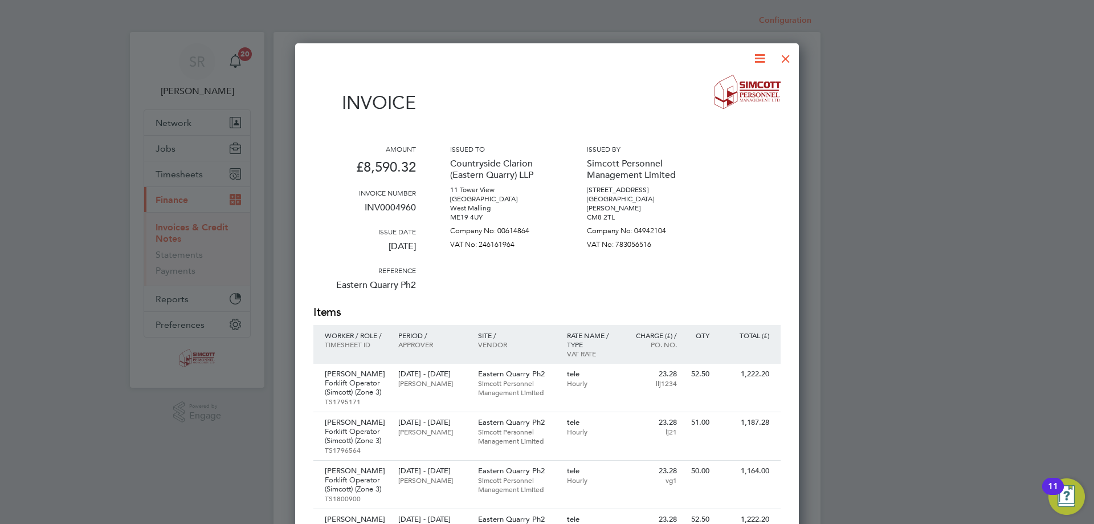
click at [794, 59] on div at bounding box center [786, 56] width 21 height 21
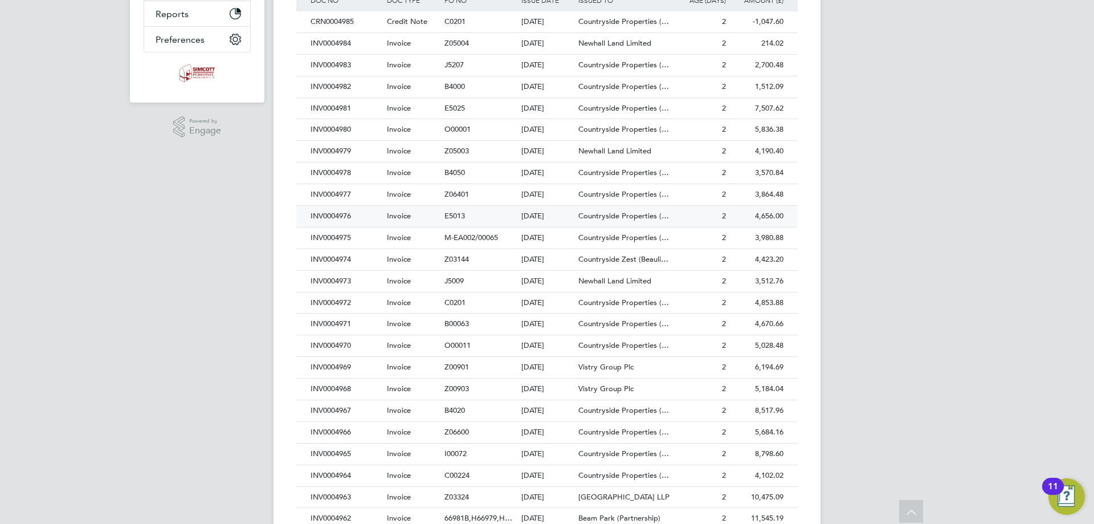
scroll to position [399, 0]
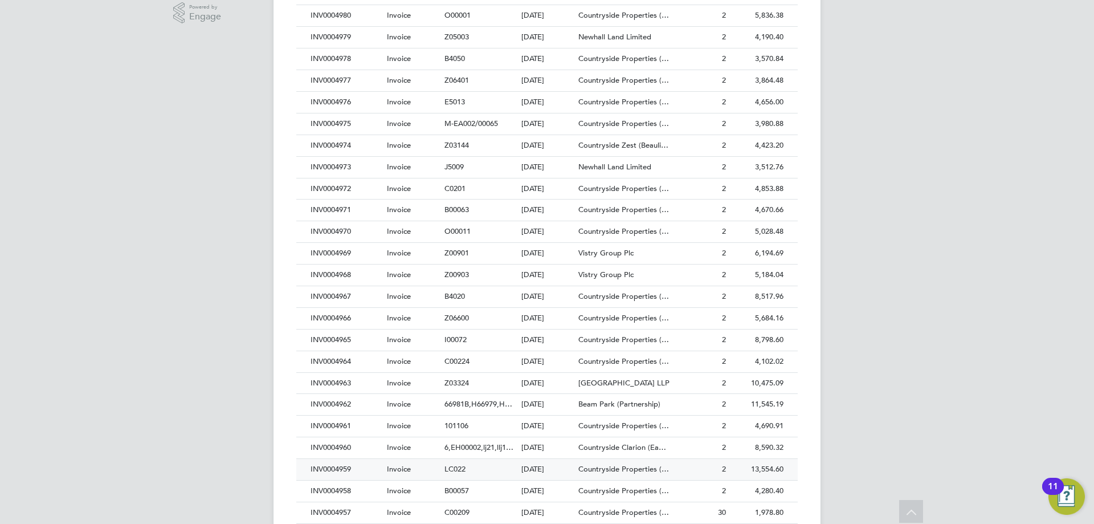
click at [361, 464] on div "INV0004959" at bounding box center [346, 469] width 76 height 21
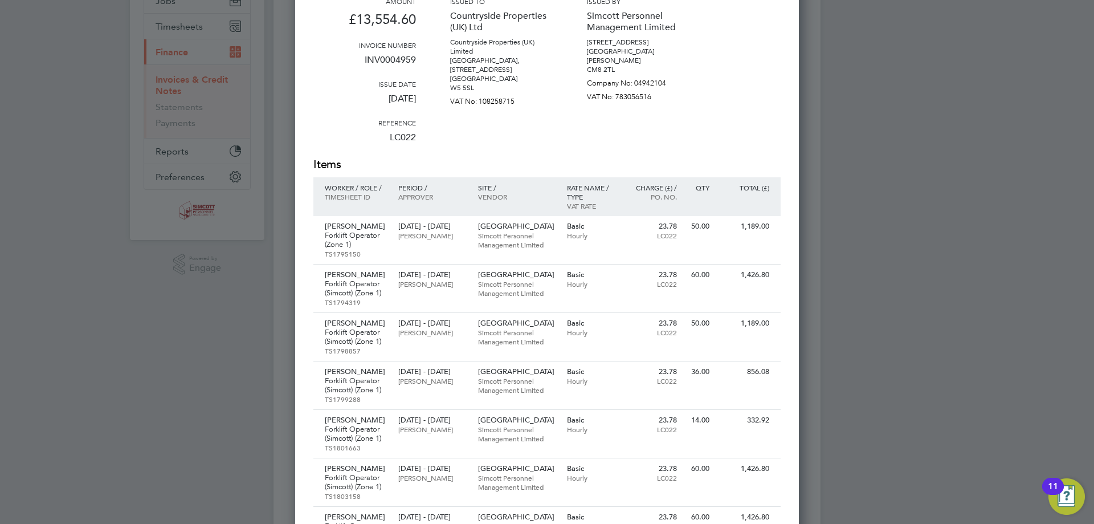
scroll to position [171, 0]
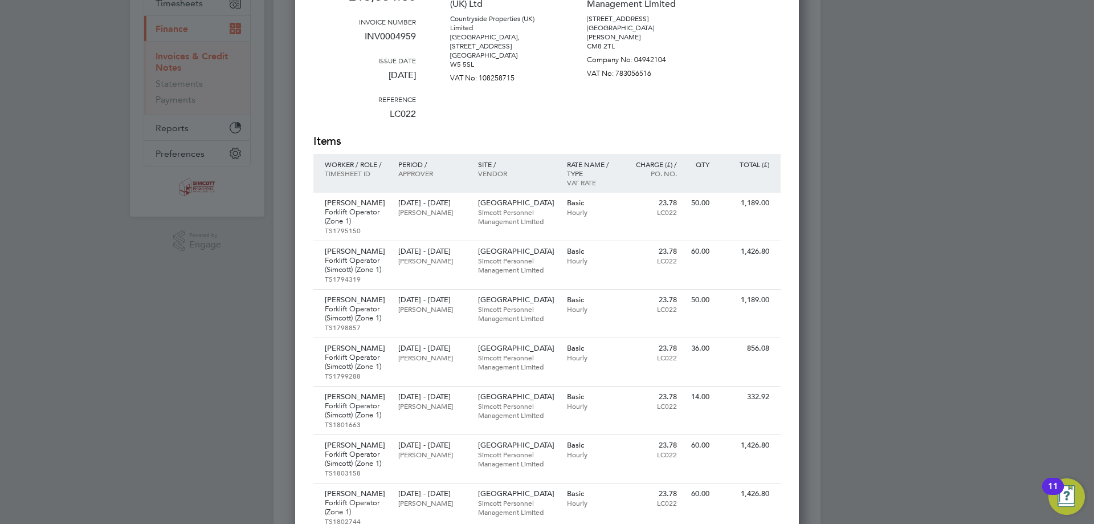
click at [1007, 264] on div at bounding box center [547, 262] width 1094 height 524
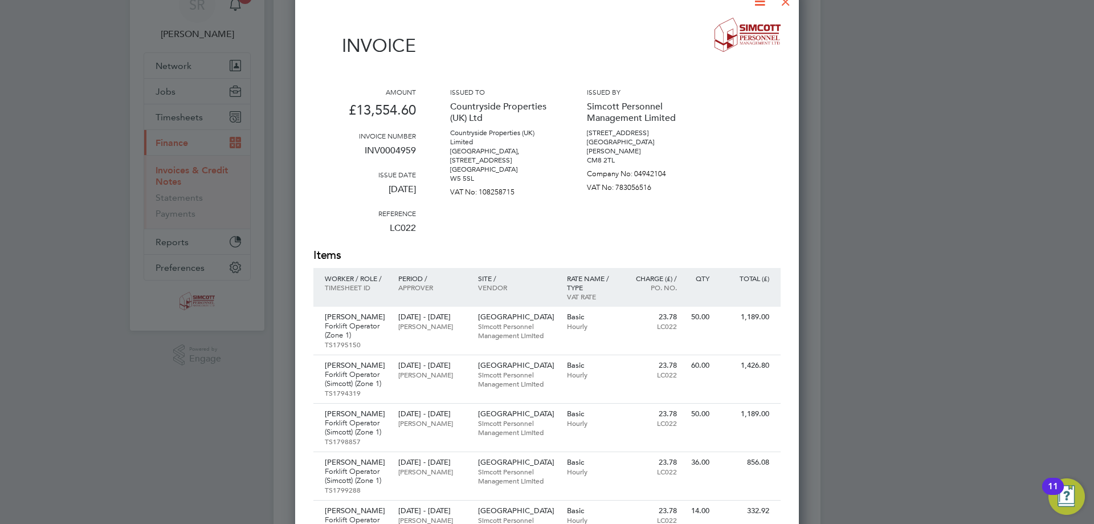
scroll to position [0, 0]
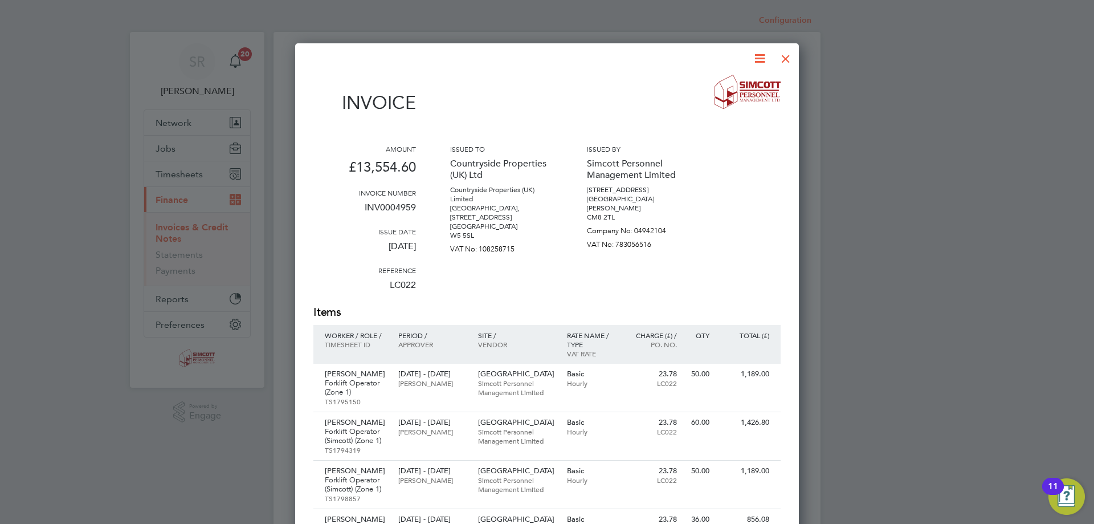
click at [791, 50] on div at bounding box center [786, 56] width 21 height 21
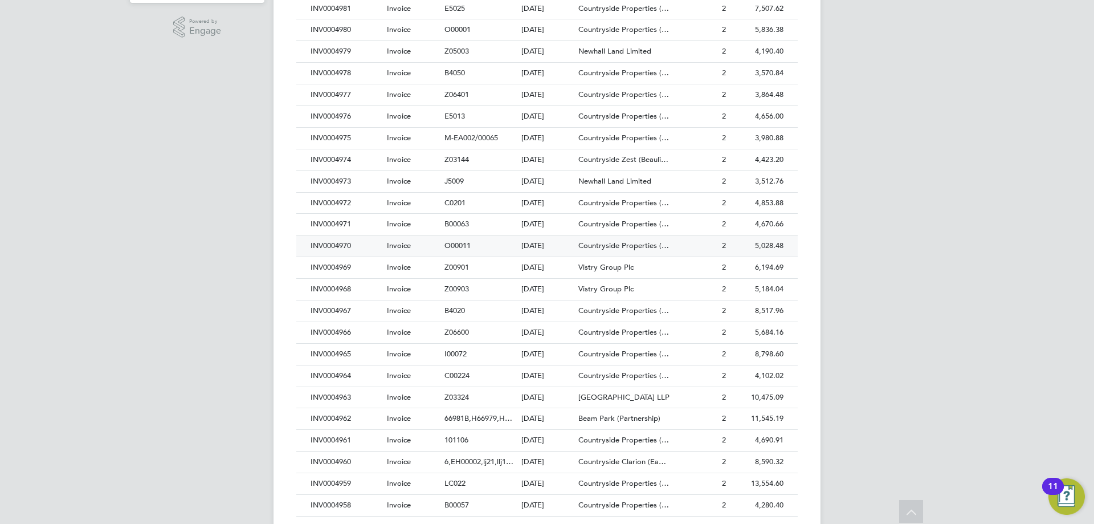
scroll to position [399, 0]
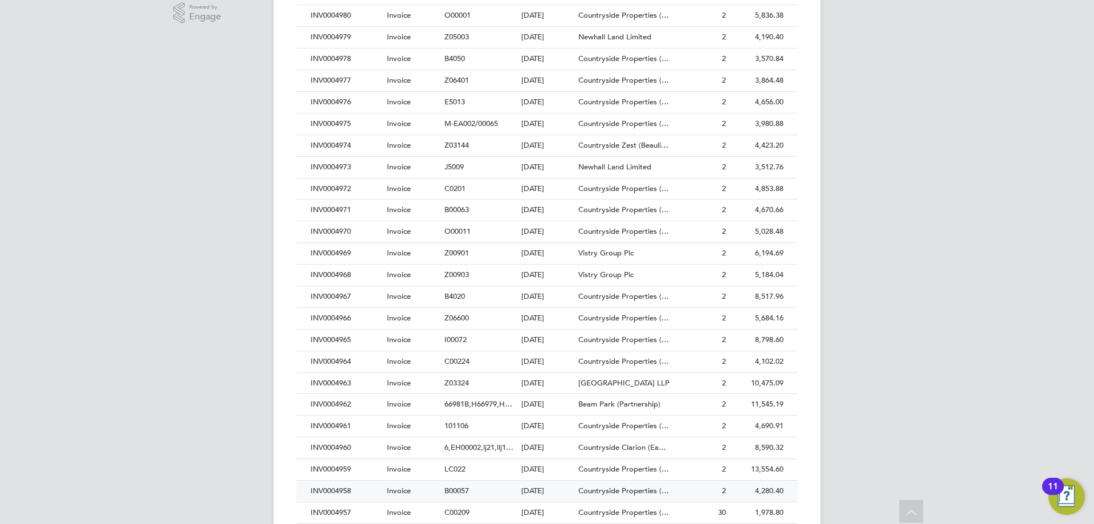
click at [370, 488] on div "INV0004958" at bounding box center [346, 490] width 76 height 21
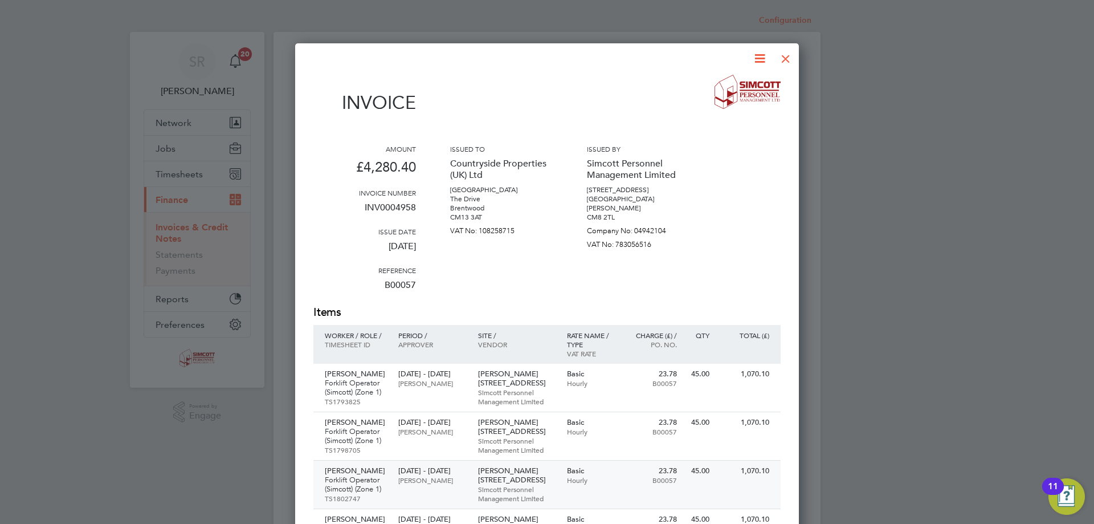
scroll to position [57, 0]
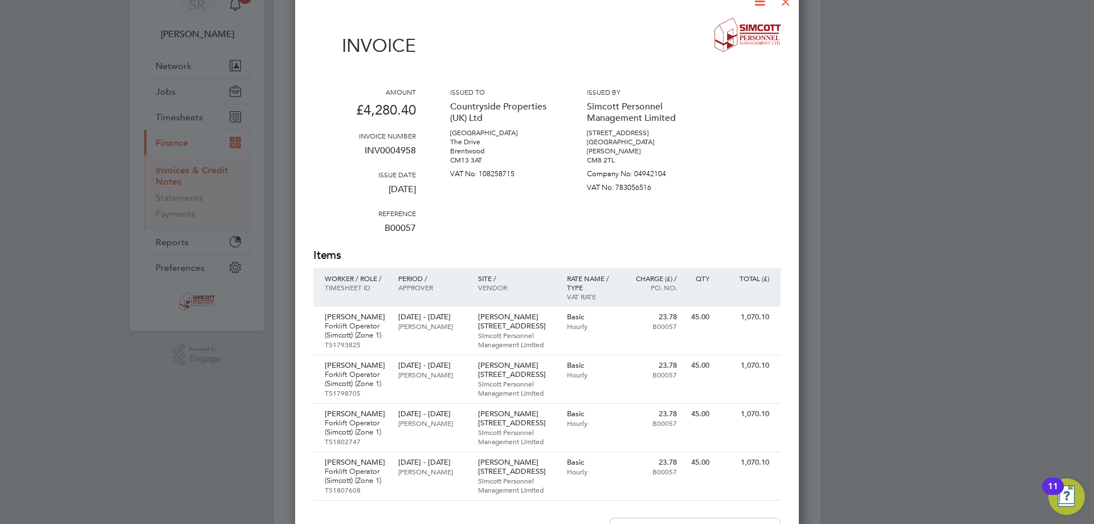
drag, startPoint x: 990, startPoint y: 247, endPoint x: 1004, endPoint y: 240, distance: 14.5
click at [990, 247] on div at bounding box center [547, 262] width 1094 height 524
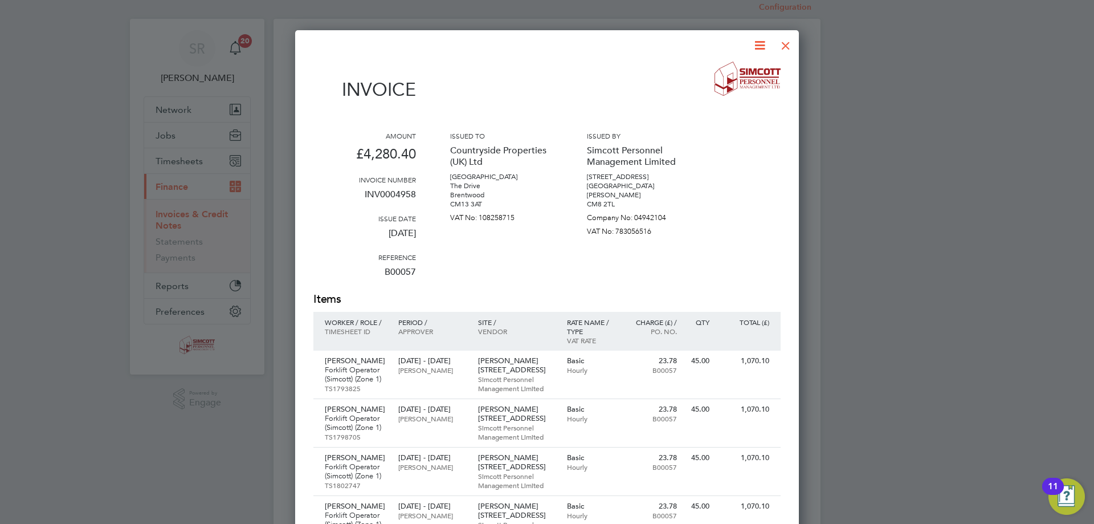
scroll to position [0, 0]
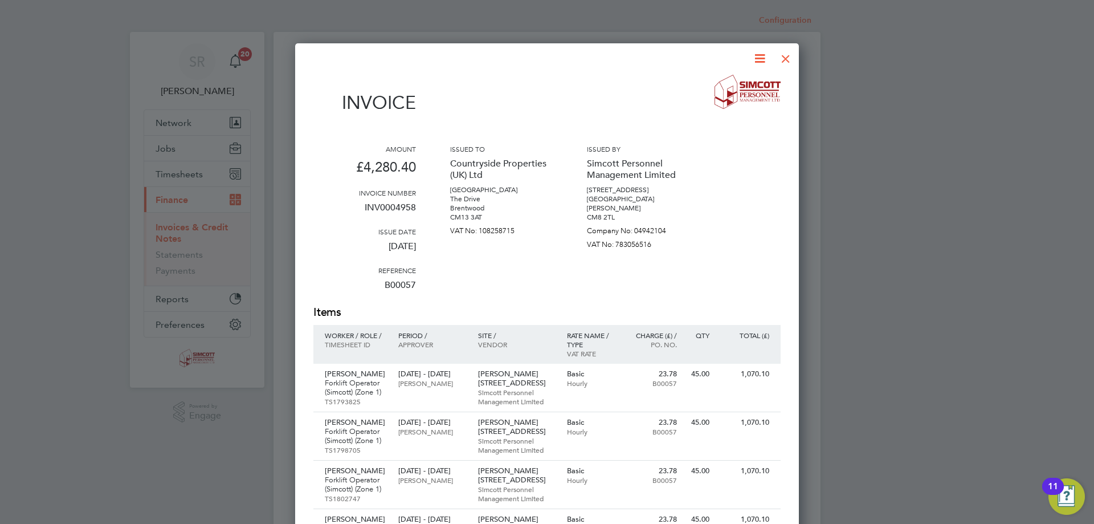
click at [780, 62] on div at bounding box center [786, 56] width 21 height 21
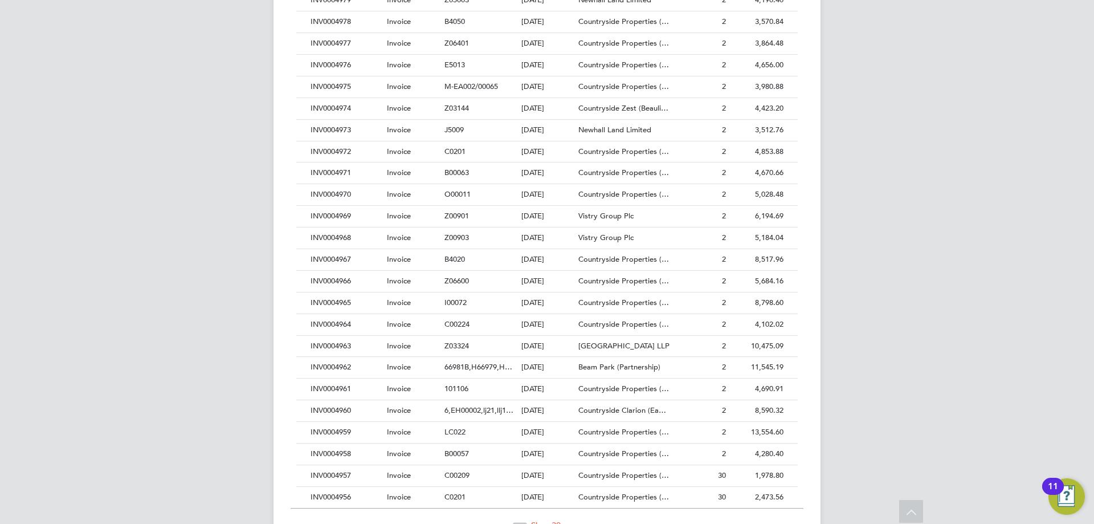
scroll to position [456, 0]
